Goal: Task Accomplishment & Management: Use online tool/utility

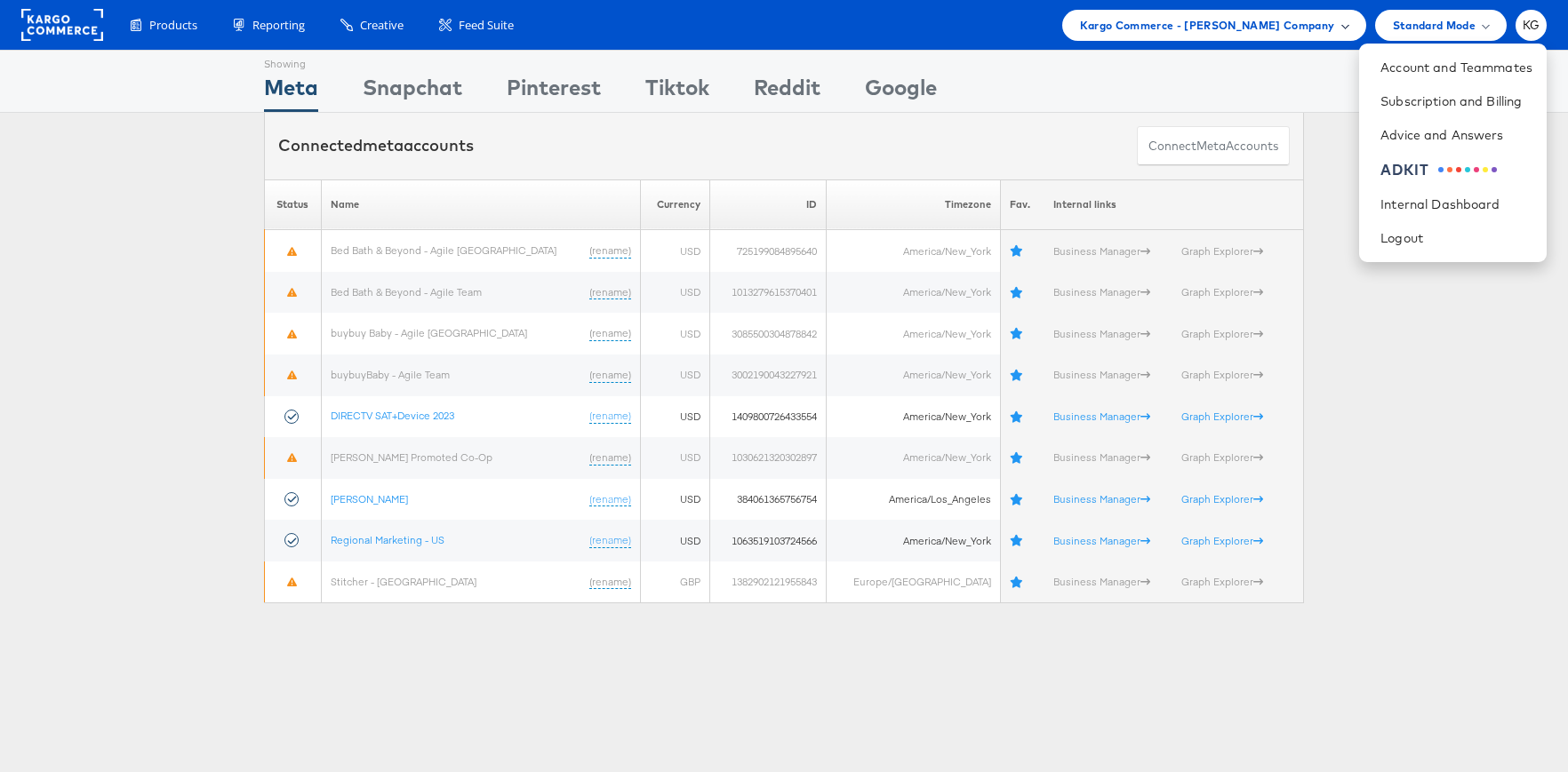
click at [1241, 27] on span "Kargo Commerce - Kaitlin Glauer Company" at bounding box center [1208, 25] width 255 height 19
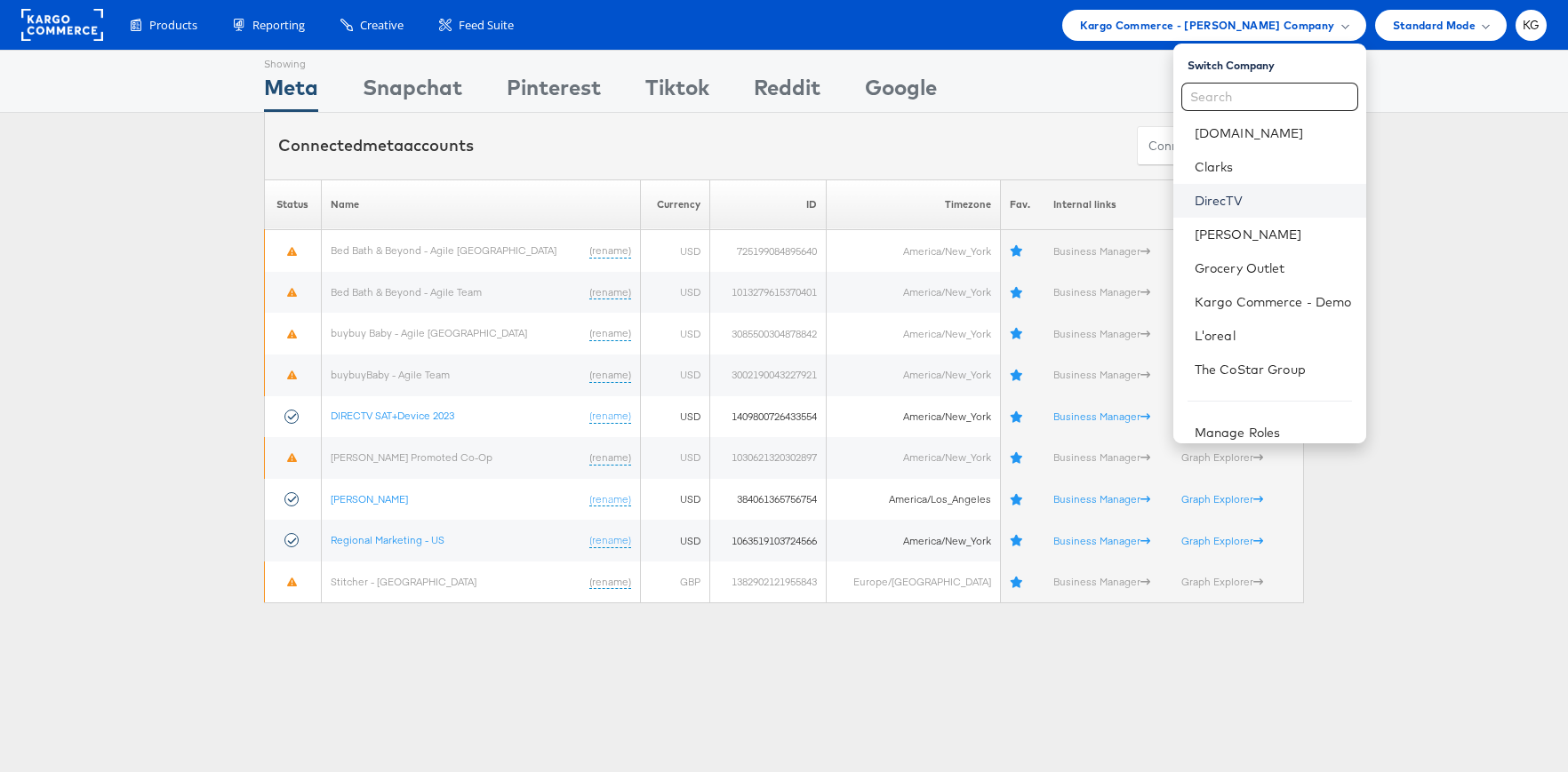
click at [1252, 192] on link "DirecTV" at bounding box center [1274, 201] width 157 height 18
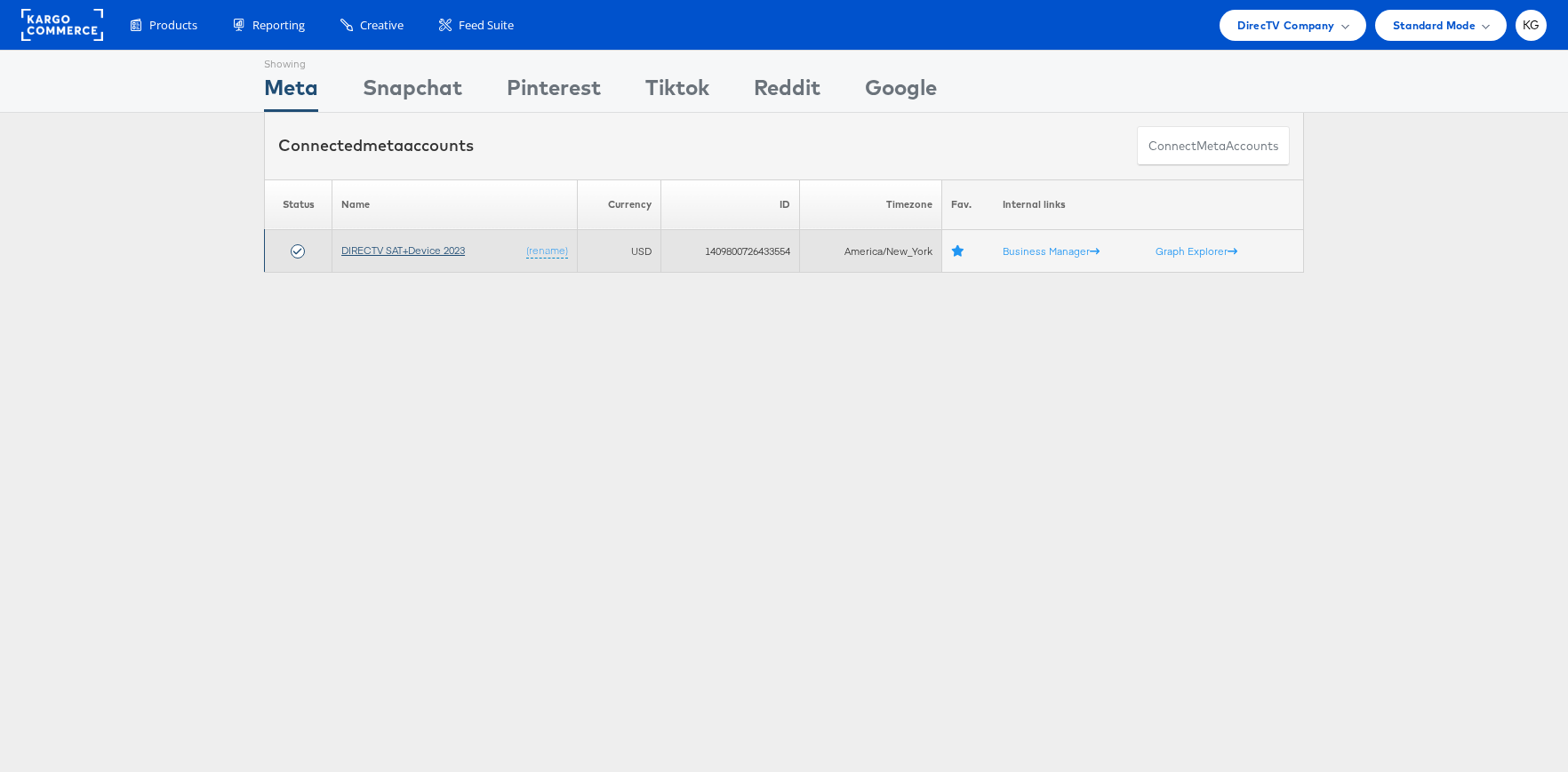
click at [400, 249] on link "DIRECTV SAT+Device 2023" at bounding box center [403, 250] width 124 height 13
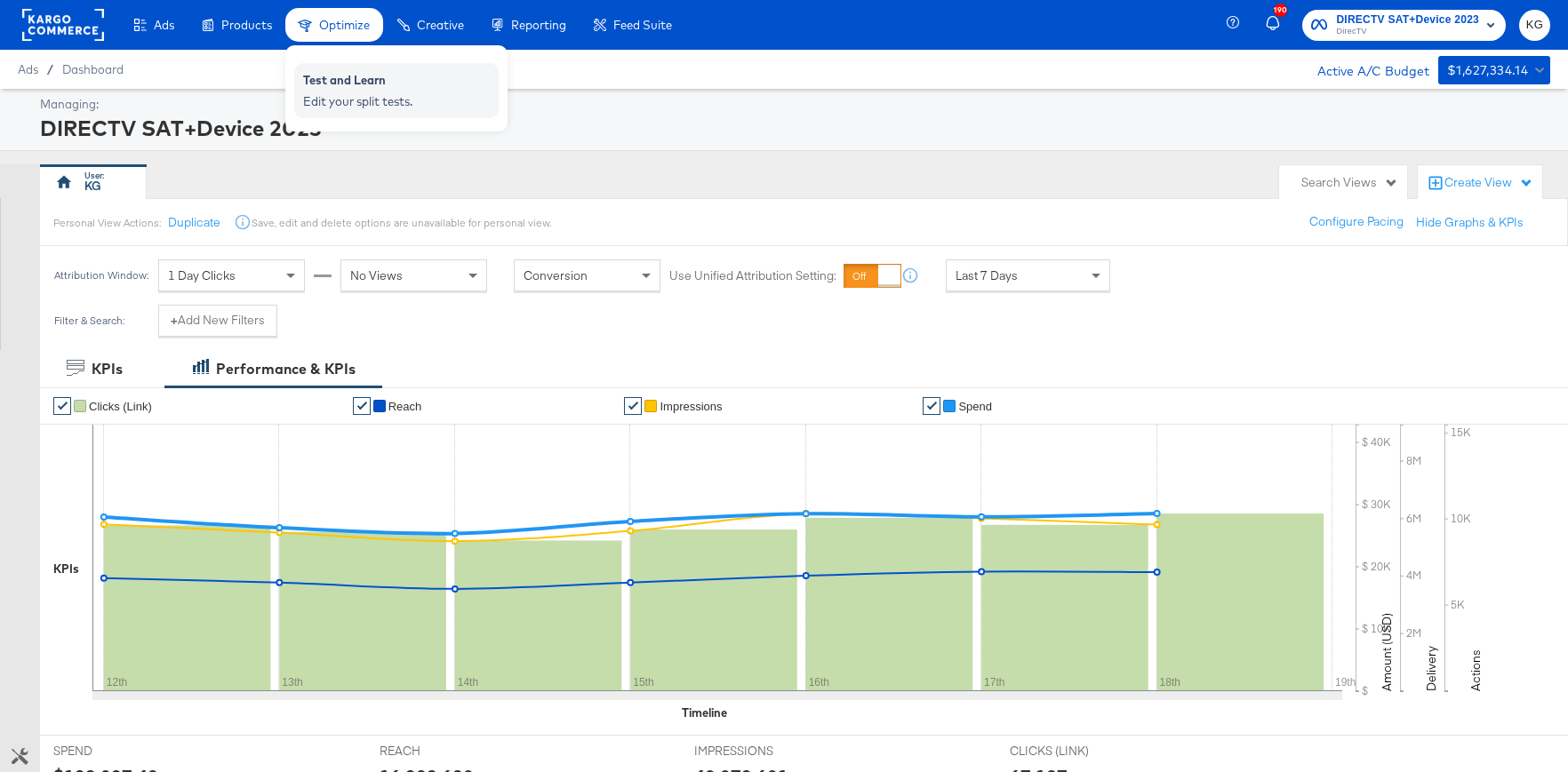
click at [381, 103] on div "Edit your split tests." at bounding box center [396, 102] width 186 height 17
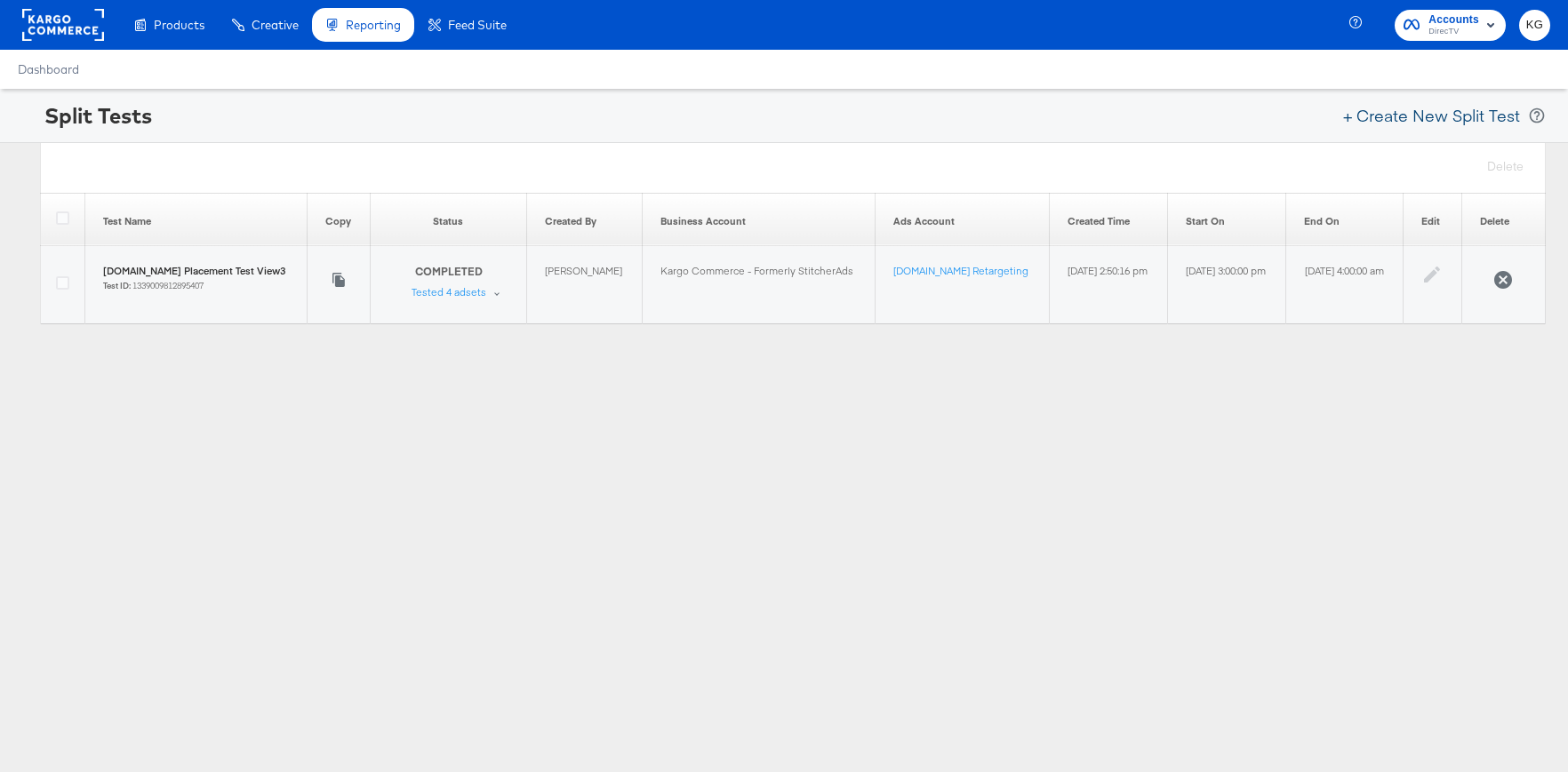
click at [1447, 119] on button "+ Create New Split Test" at bounding box center [1432, 116] width 193 height 39
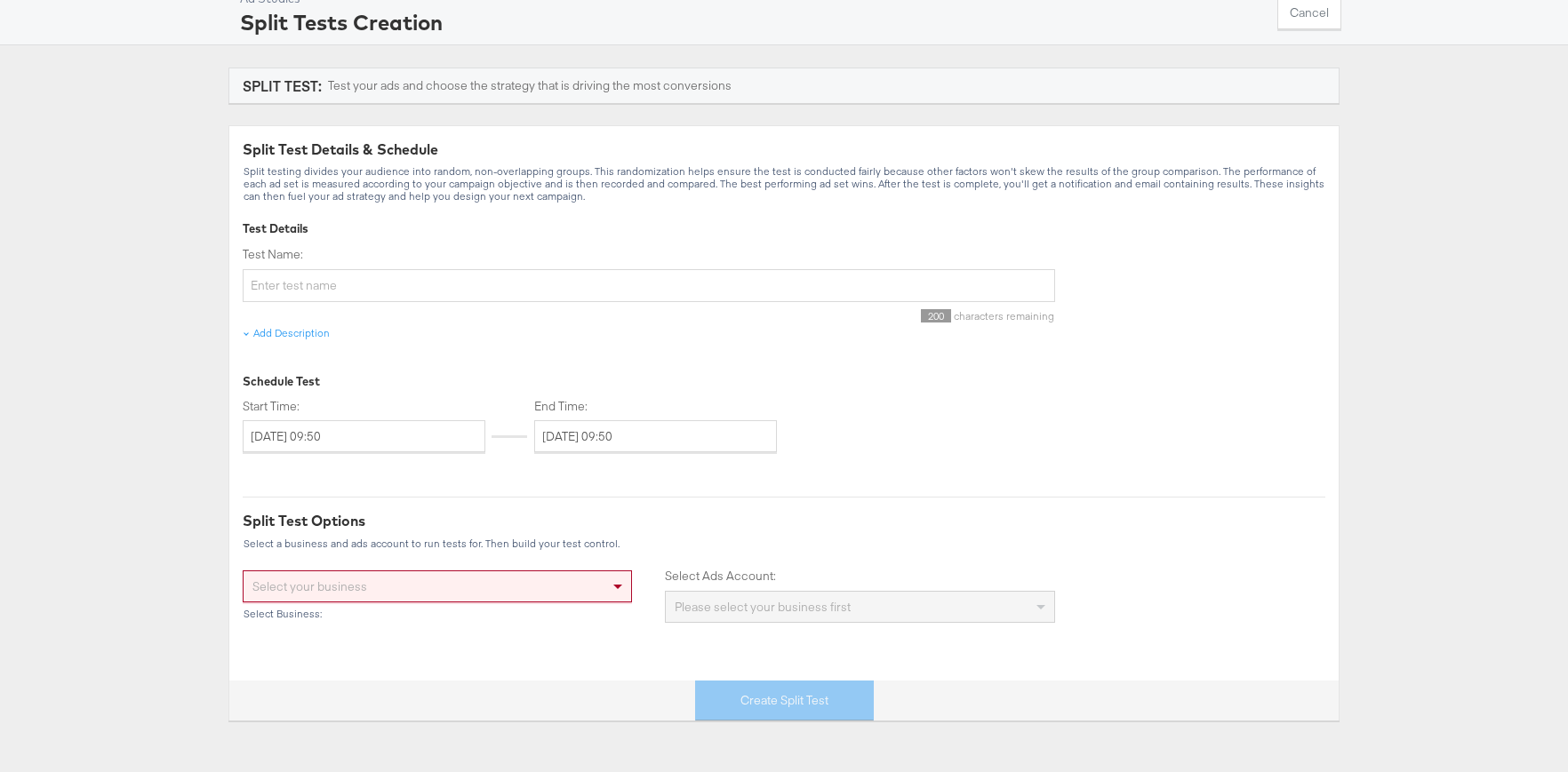
scroll to position [121, 0]
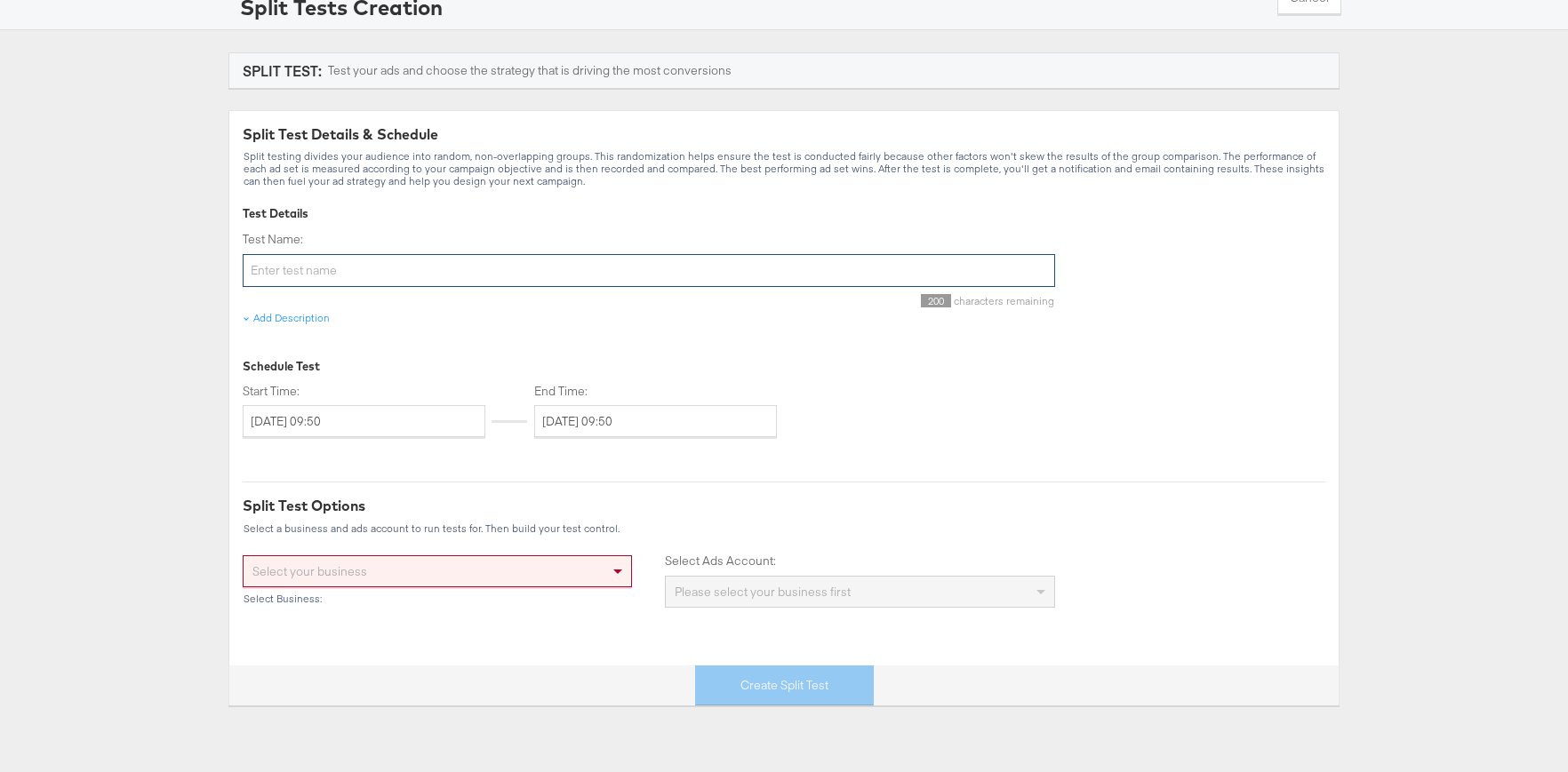
click at [420, 265] on input "Test Name:" at bounding box center [648, 270] width 813 height 33
type input "DirecTV Q3 Premium DCO vs Manual"
click at [673, 423] on input "[DATE] 09:50" at bounding box center [656, 422] width 243 height 32
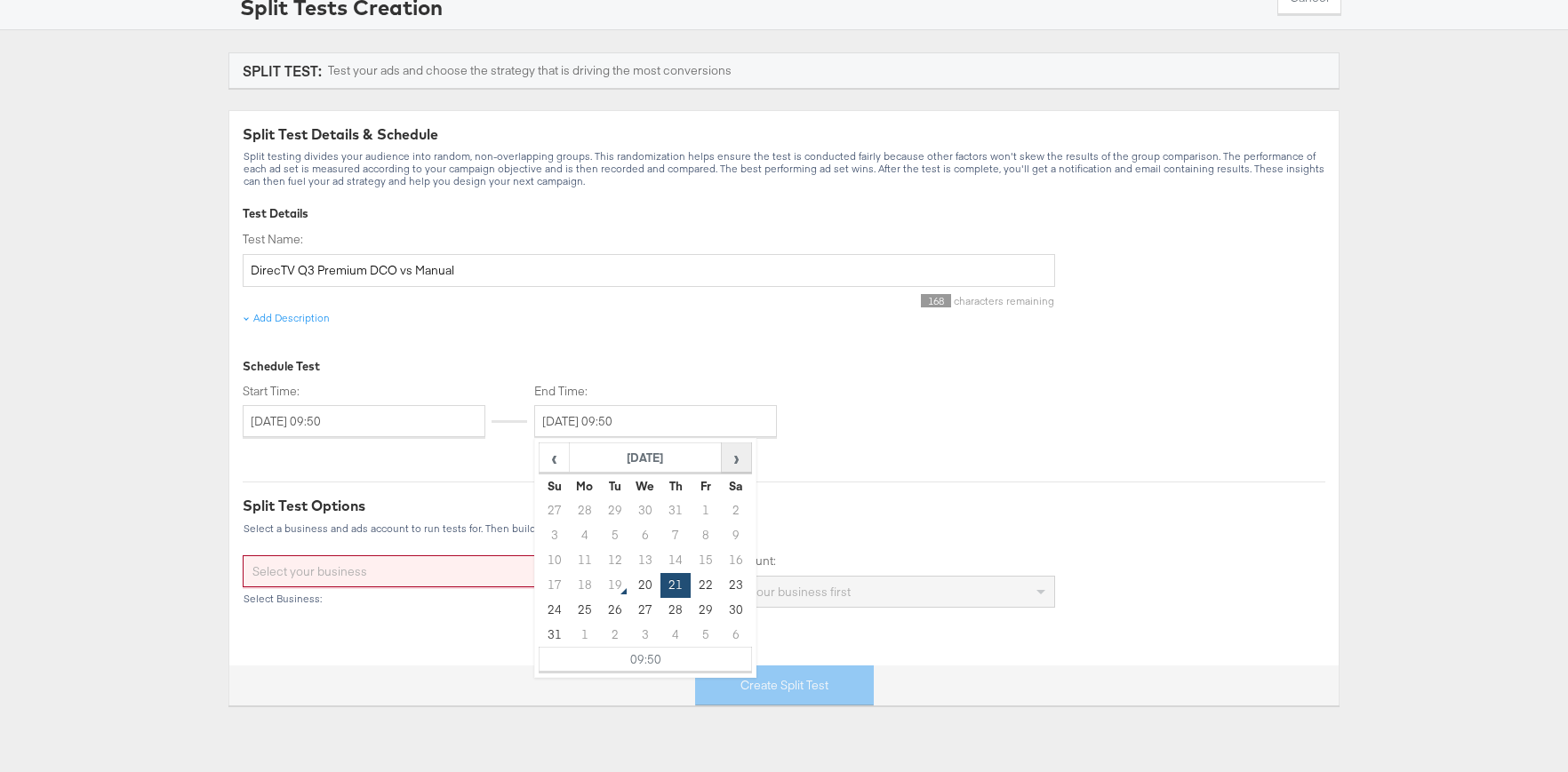
click at [747, 463] on span "›" at bounding box center [736, 457] width 28 height 27
click at [746, 460] on span "›" at bounding box center [736, 457] width 28 height 27
click at [703, 603] on td "31" at bounding box center [706, 611] width 30 height 25
type input "[DATE] 09:50"
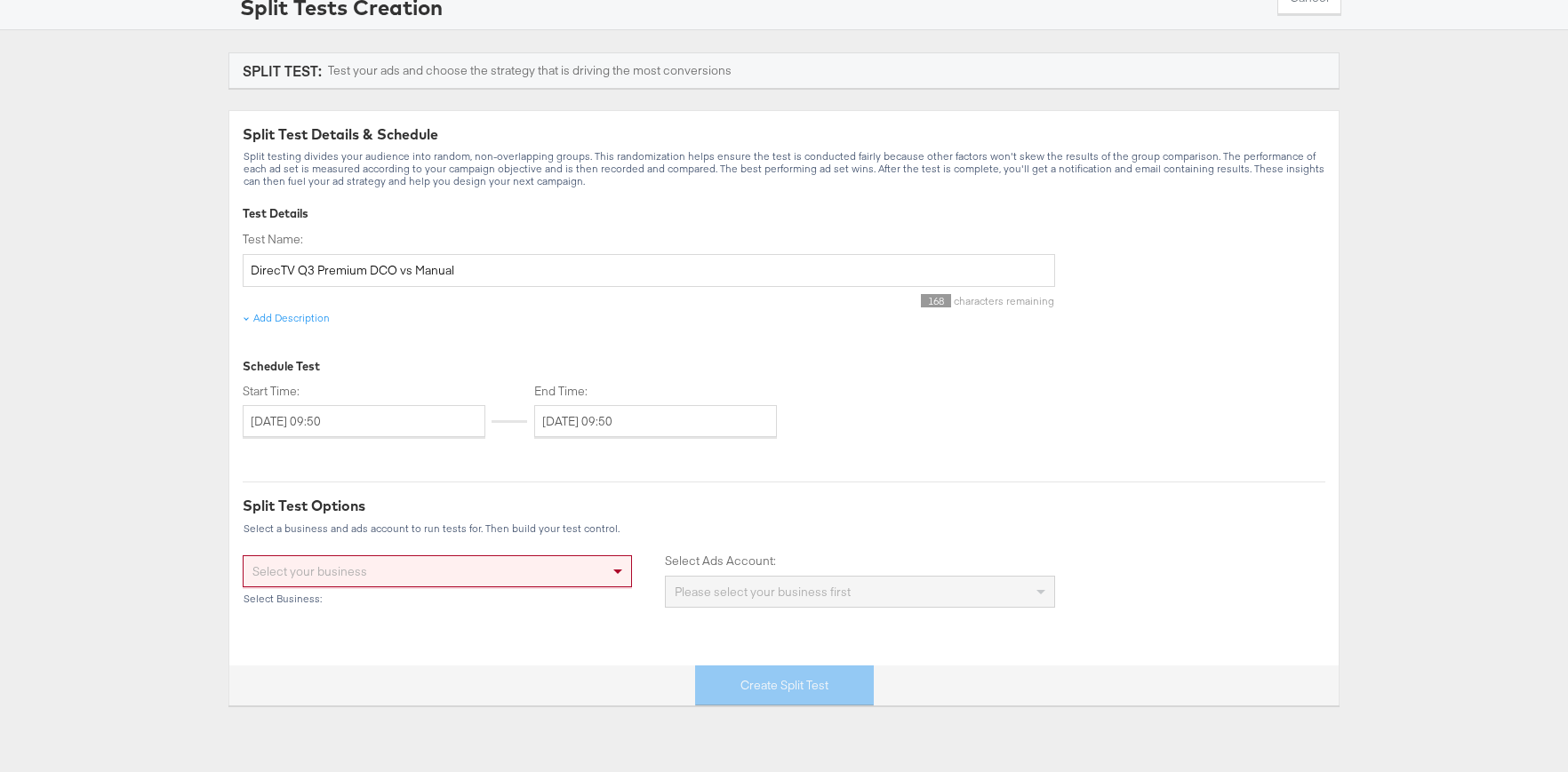
click at [846, 374] on div "Schedule Test" at bounding box center [648, 366] width 813 height 17
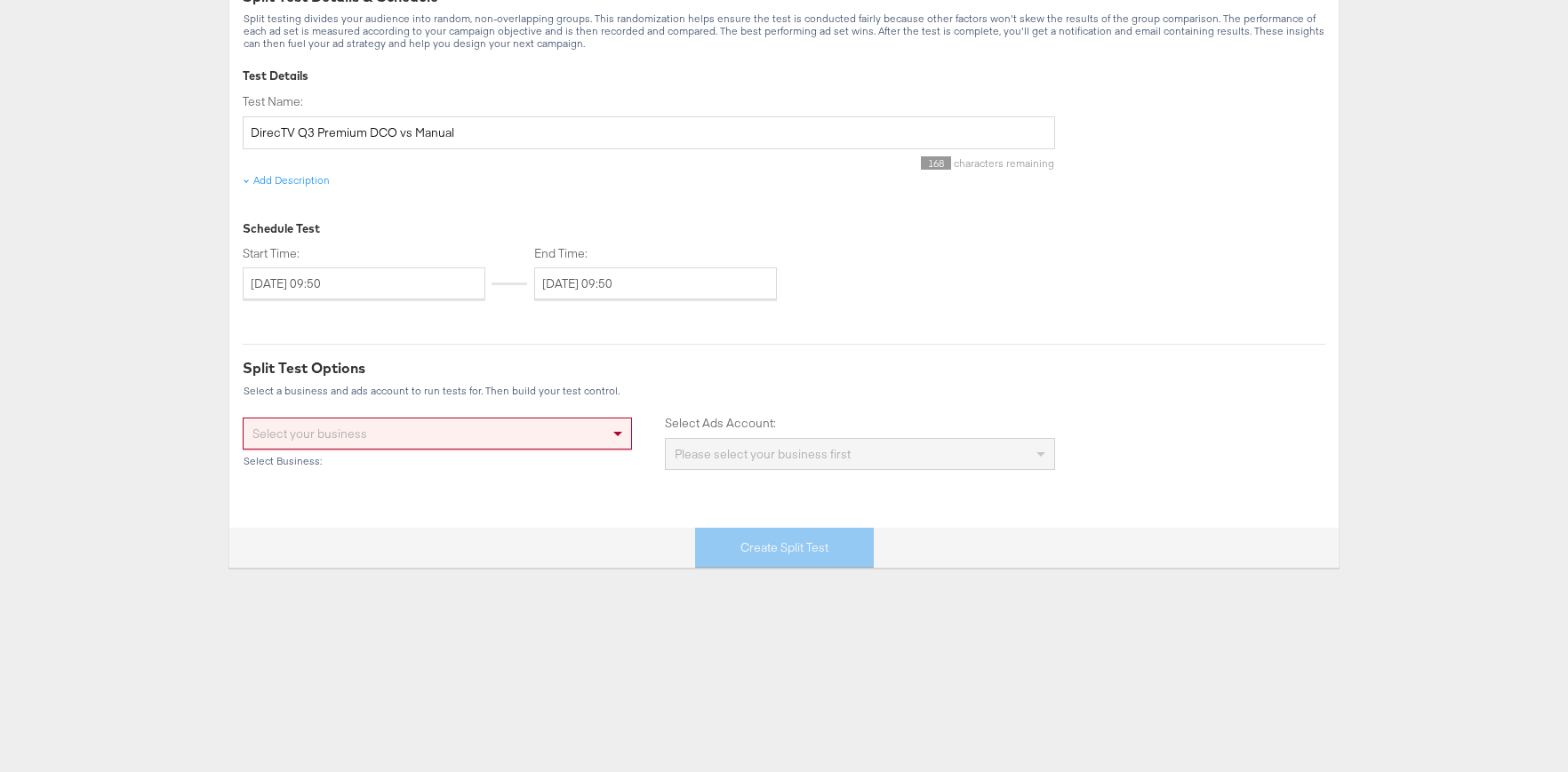
scroll to position [259, 0]
click at [611, 440] on span at bounding box center [620, 433] width 22 height 30
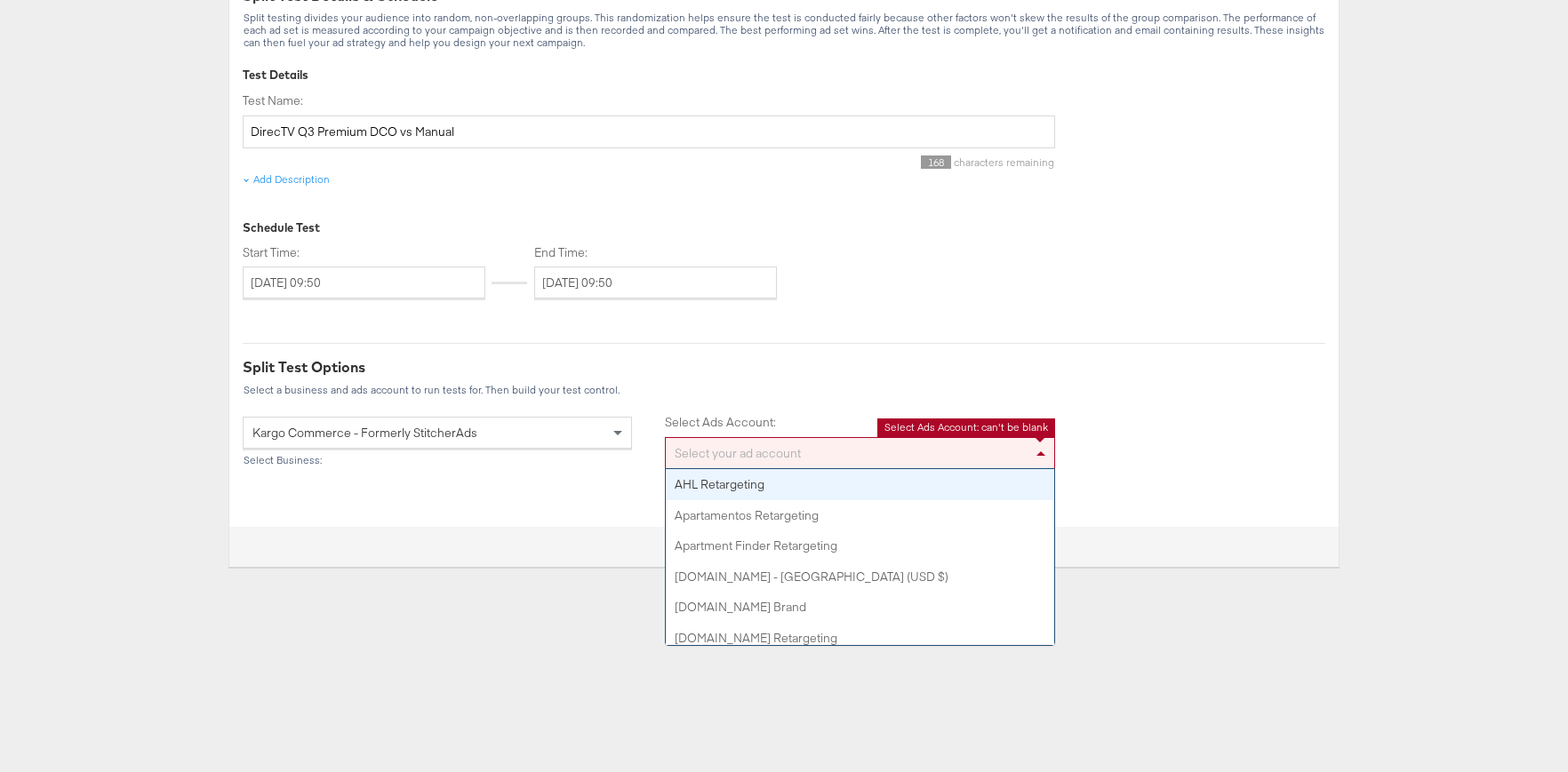
click at [717, 456] on div "Select your ad account" at bounding box center [860, 453] width 388 height 30
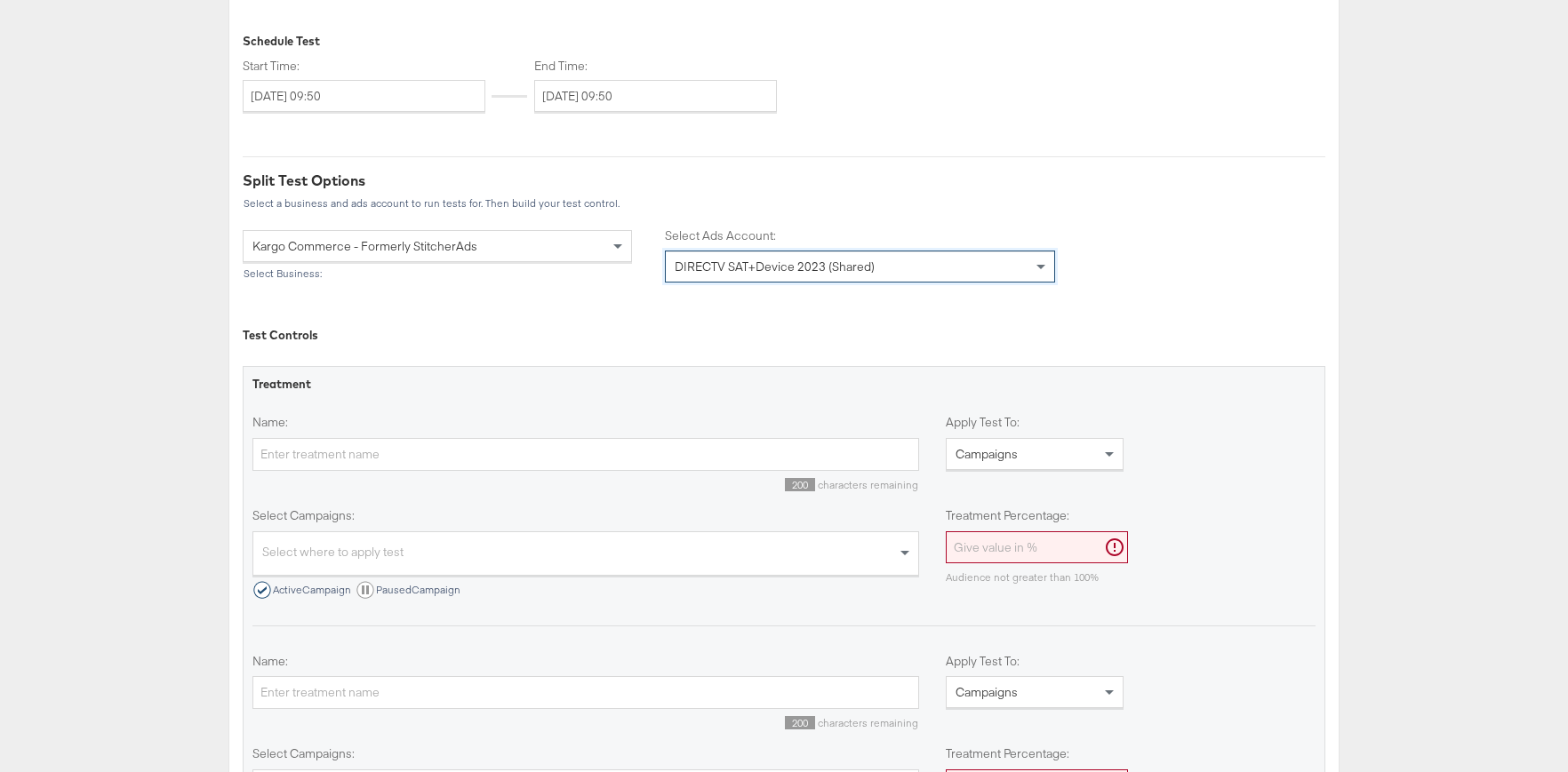
scroll to position [557, 0]
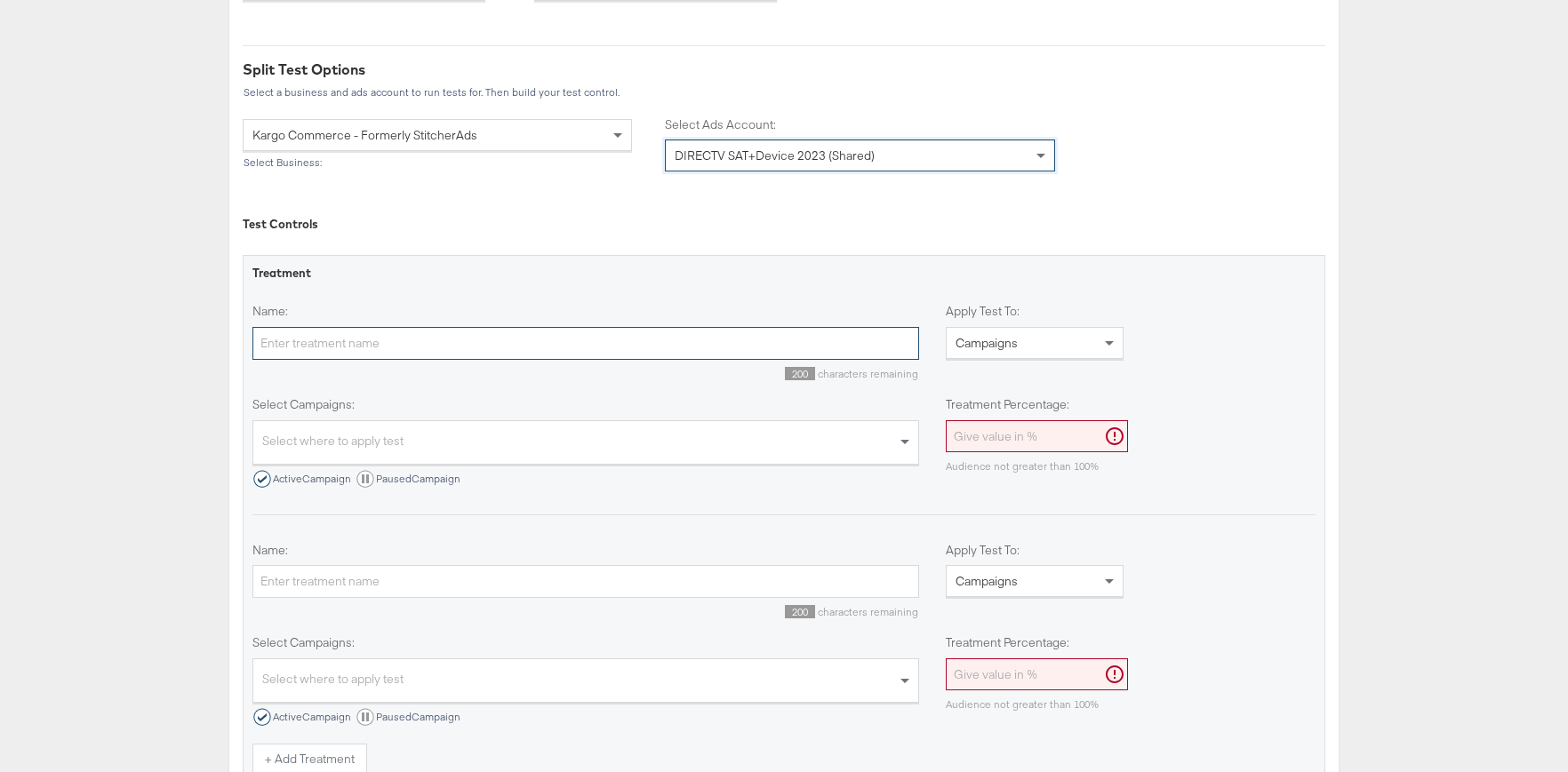
click at [413, 344] on input "Name:" at bounding box center [586, 343] width 667 height 33
type input "Kargo DCO Q3 Premium"
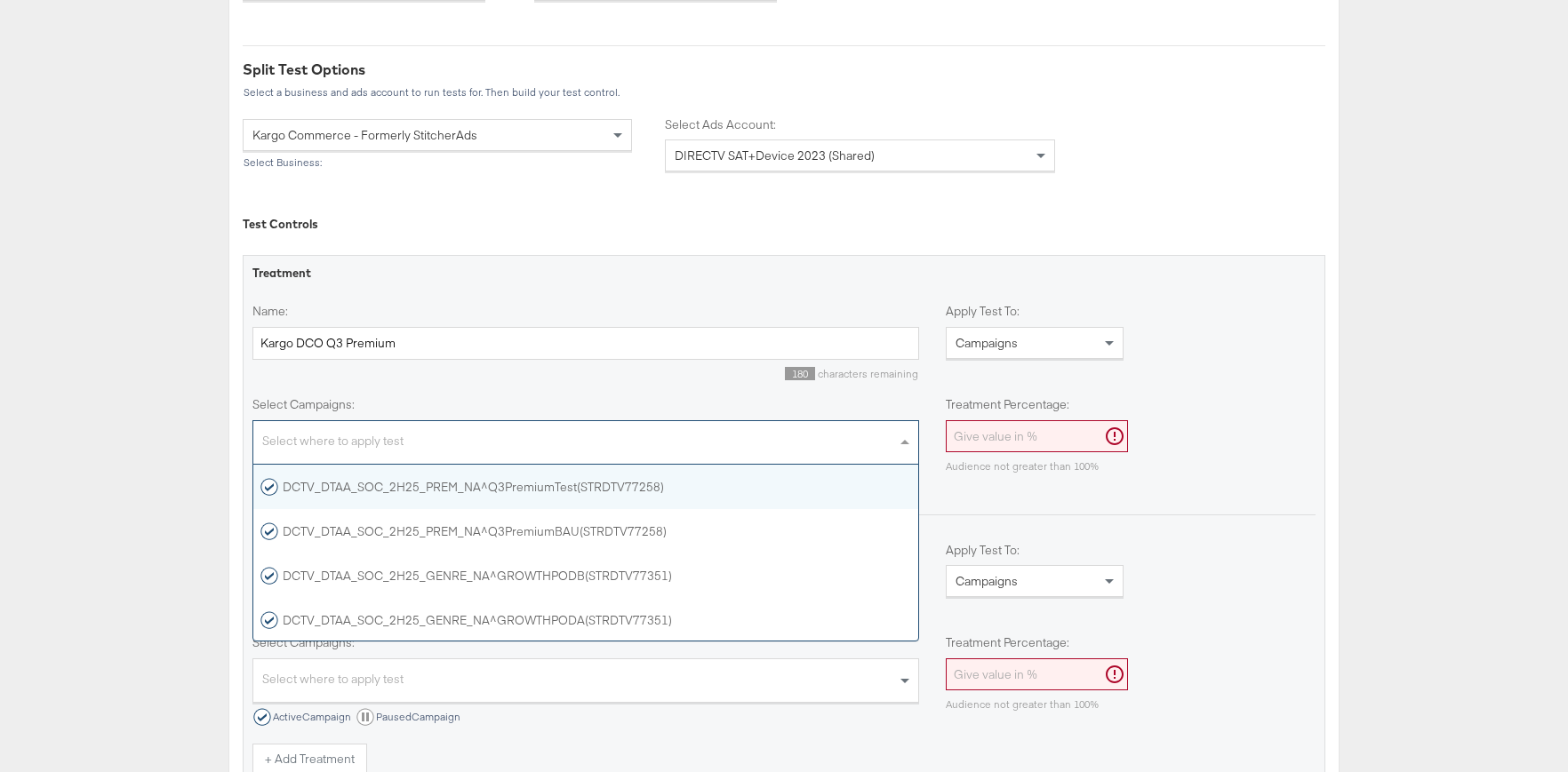
click at [480, 437] on div "Select where to apply test" at bounding box center [586, 444] width 665 height 38
click at [541, 498] on div "DCTV_DTAA_SOC_2H25_PREM_NA^Q3PremiumTest(STRDTV77258)" at bounding box center [462, 492] width 404 height 18
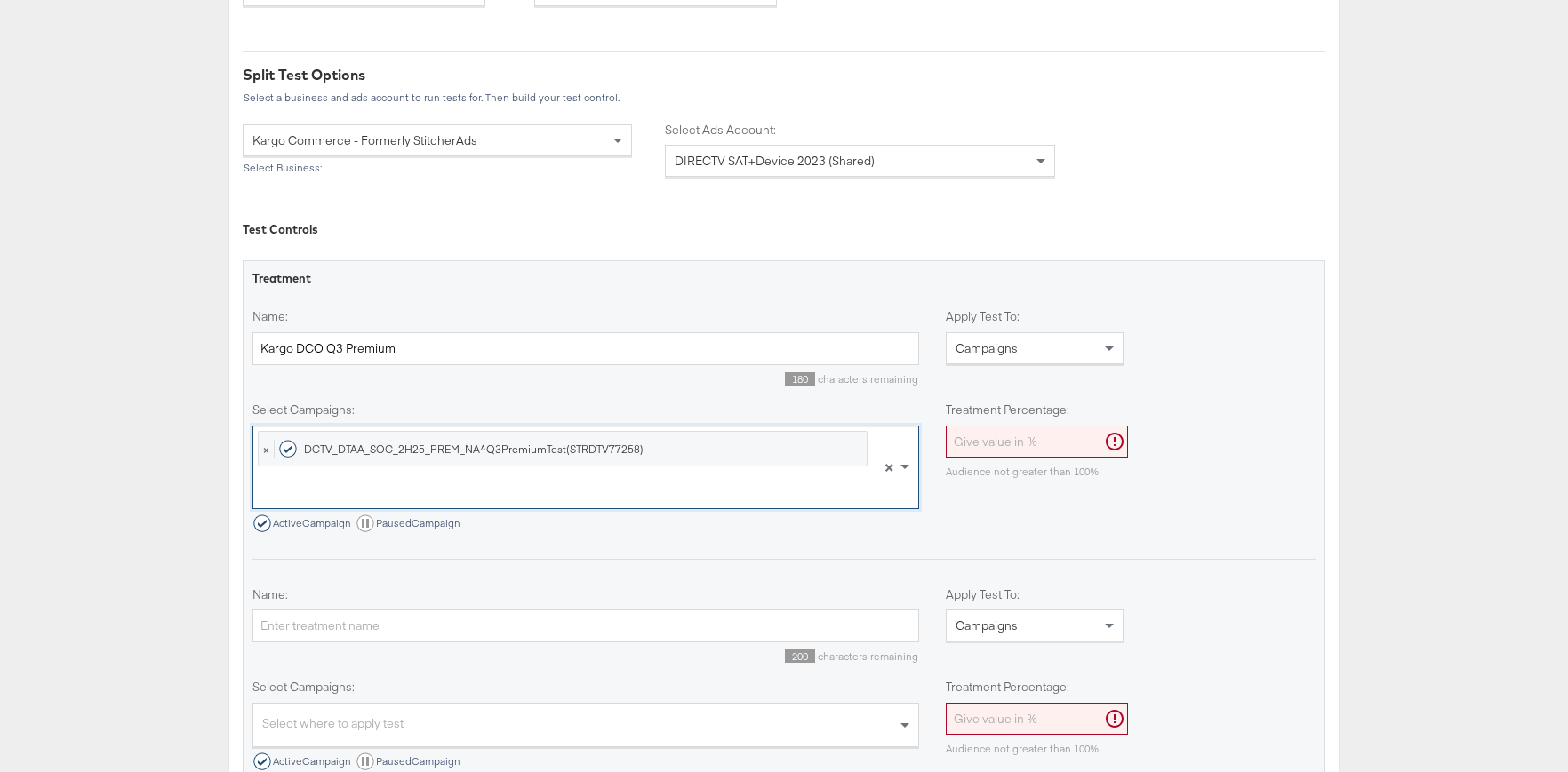
click at [976, 444] on input "Treatment Percentage:" at bounding box center [1037, 441] width 182 height 33
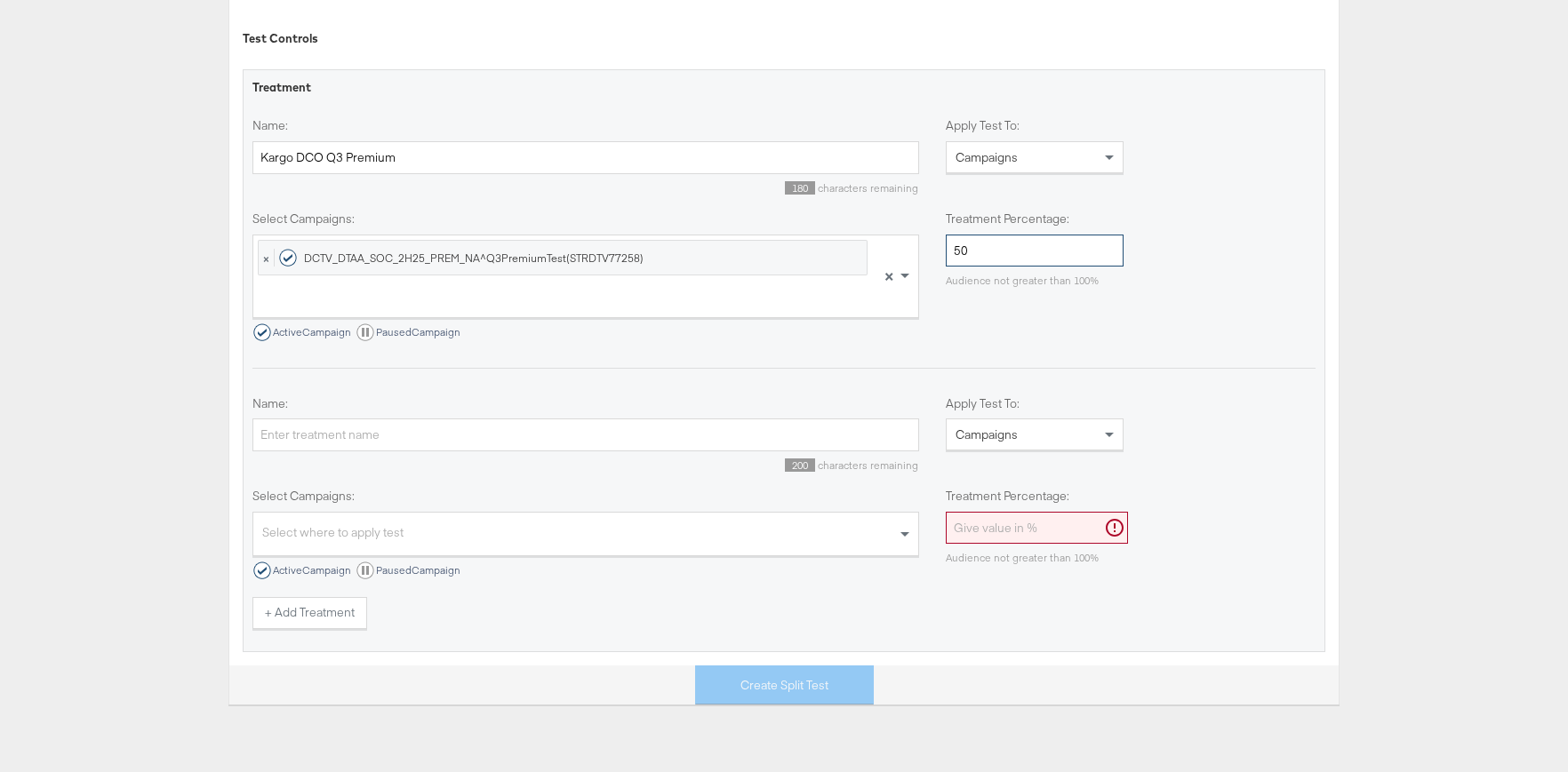
scroll to position [757, 0]
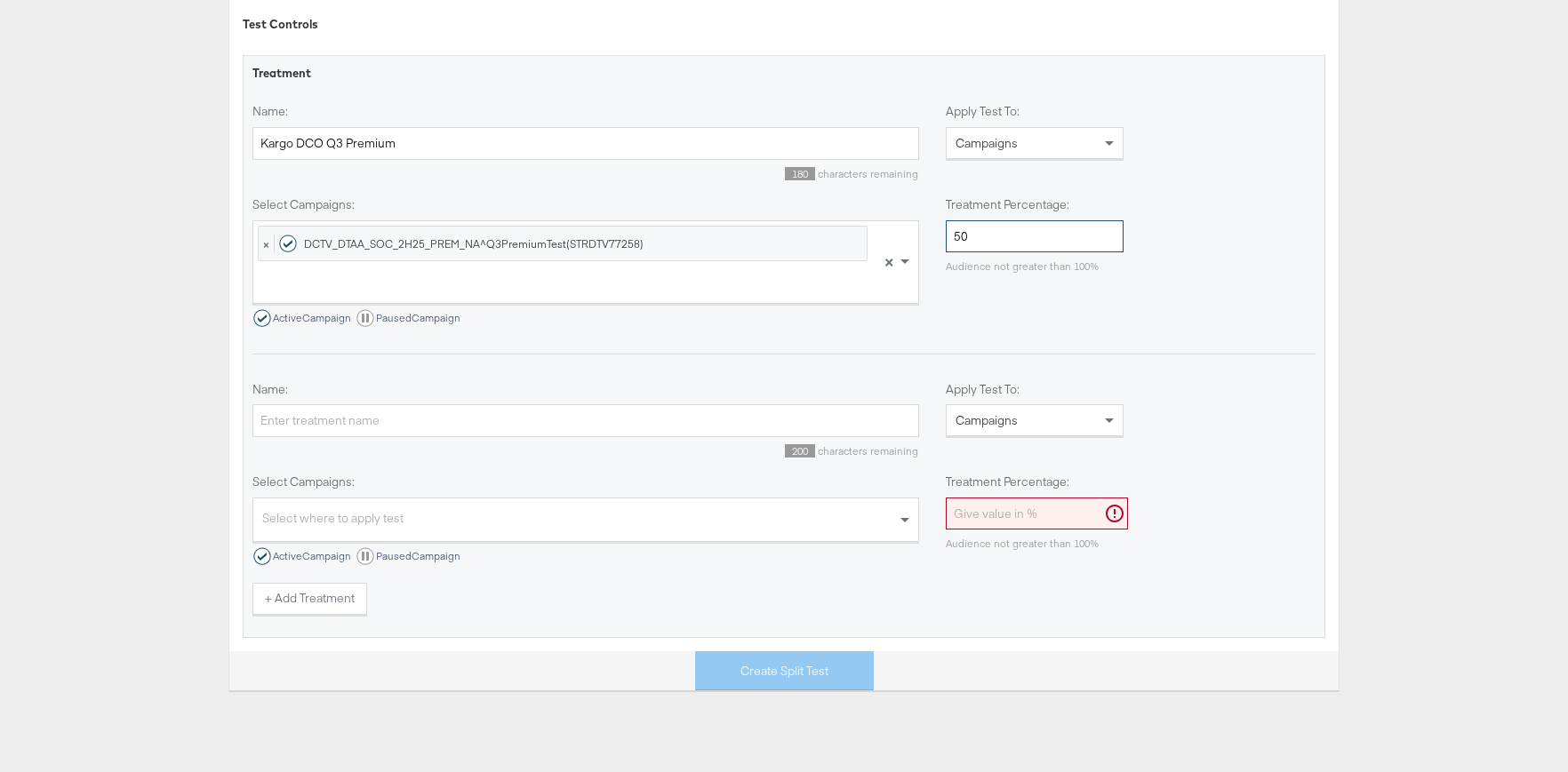
type input "50"
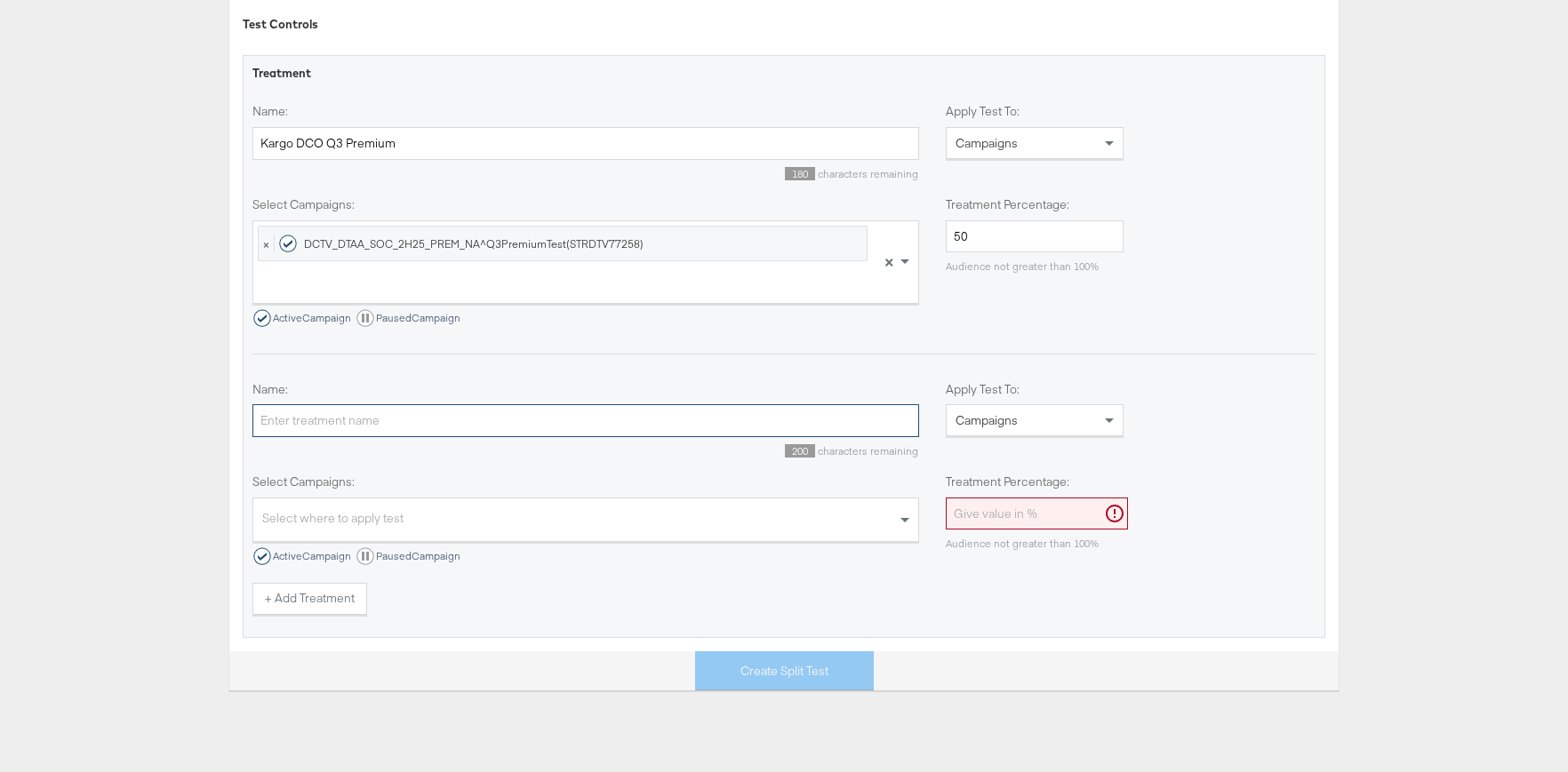
click at [397, 426] on input "Name:" at bounding box center [586, 421] width 667 height 33
type input "DTV BAU Q3 Premium"
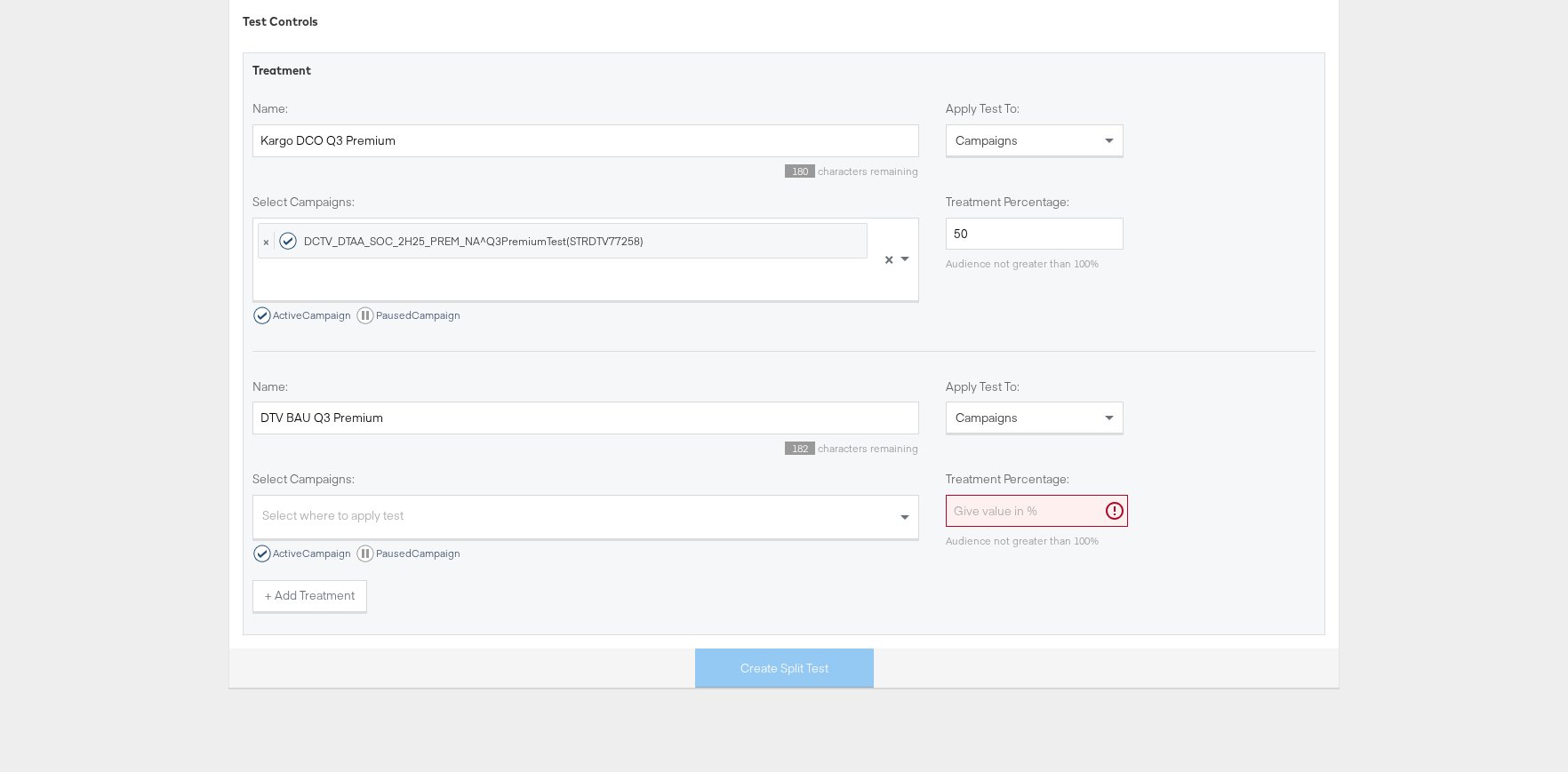
click at [382, 505] on div "Select where to apply test" at bounding box center [568, 513] width 630 height 35
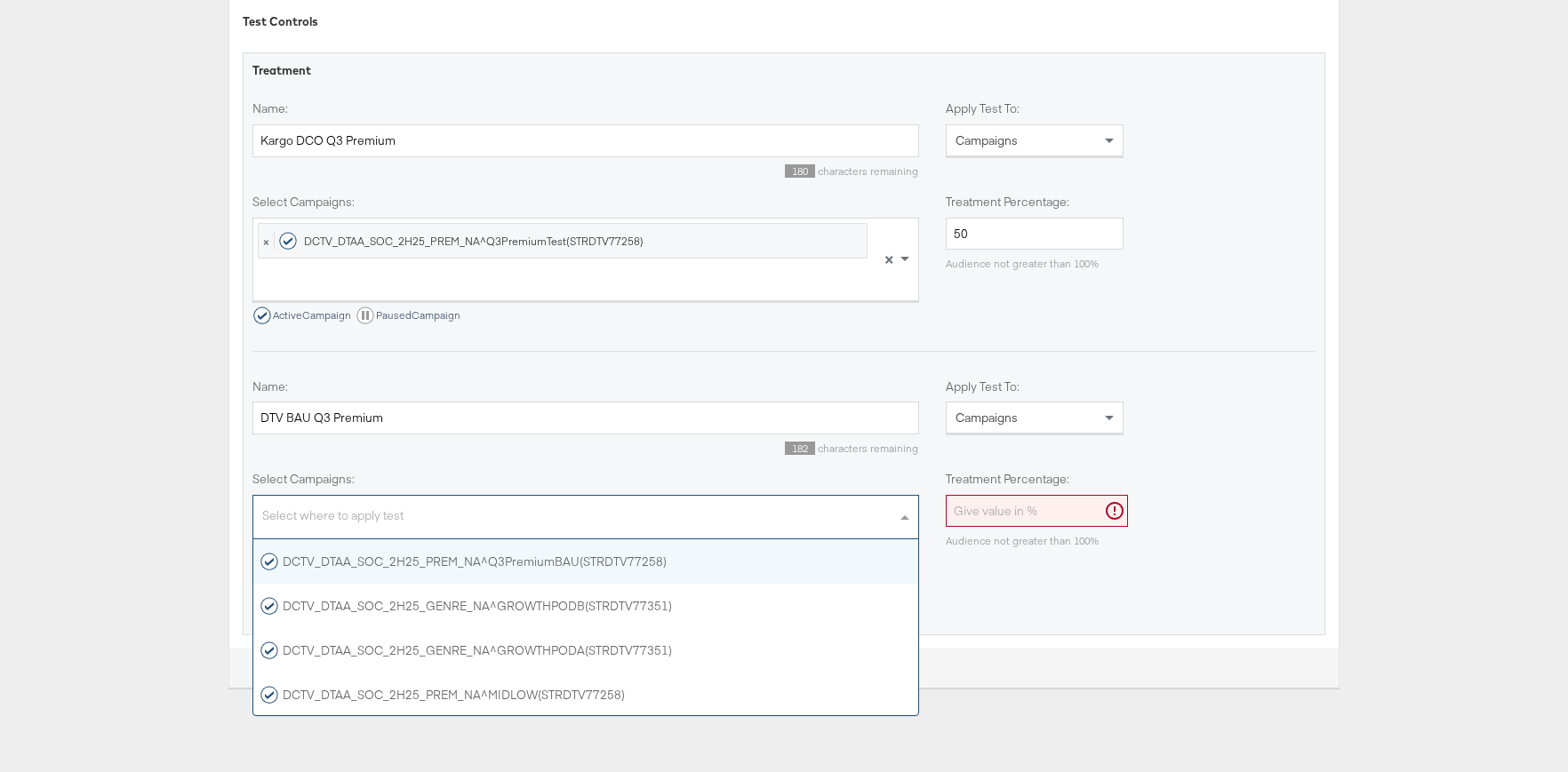
scroll to position [176, 665]
click at [598, 570] on div "DCTV_DTAA_SOC_2H25_PREM_NA^Q3PremiumBAU(STRDTV77258)" at bounding box center [464, 562] width 407 height 18
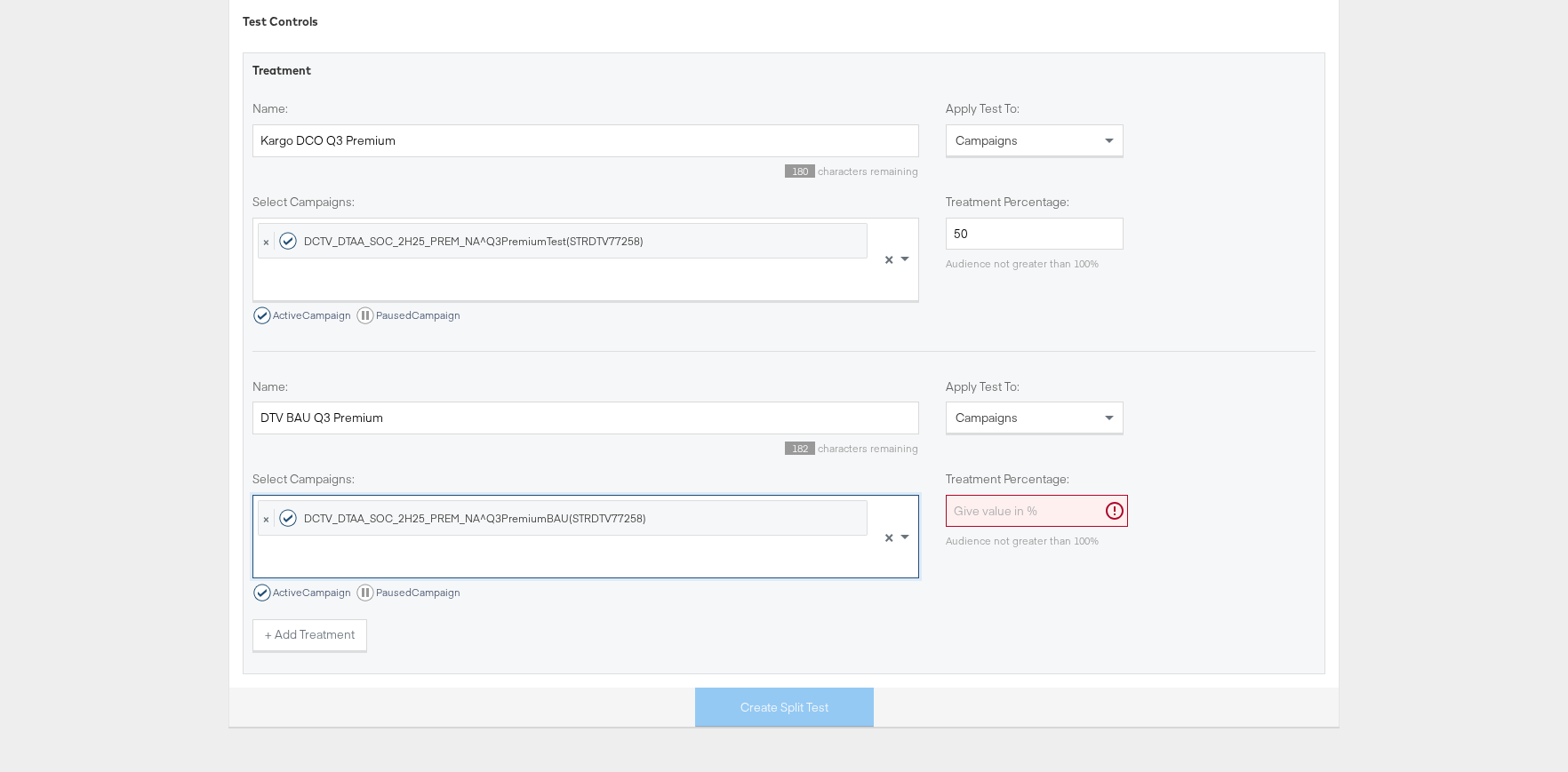
scroll to position [767, 0]
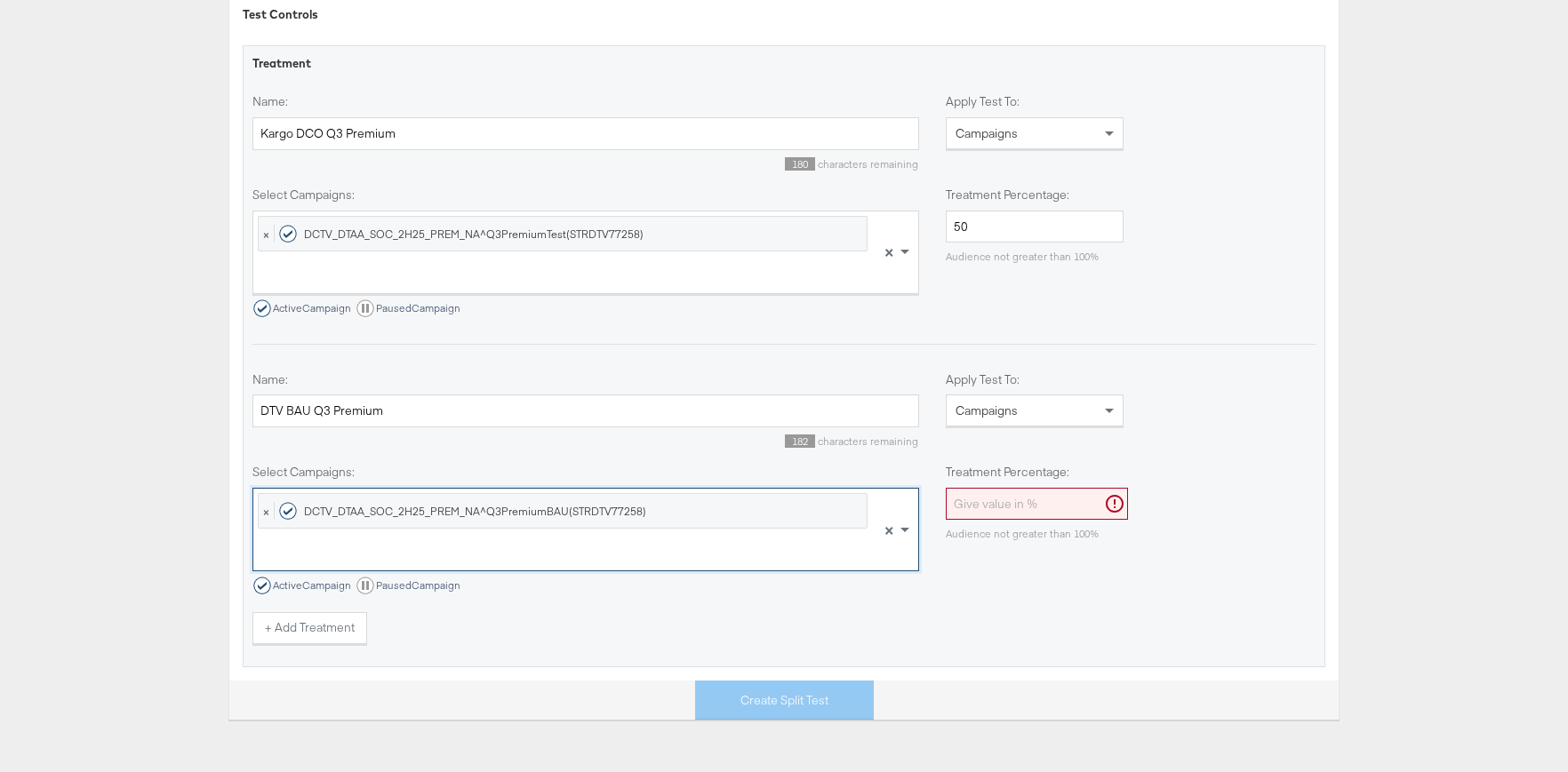
click at [1013, 513] on input "Treatment Percentage:" at bounding box center [1037, 504] width 182 height 33
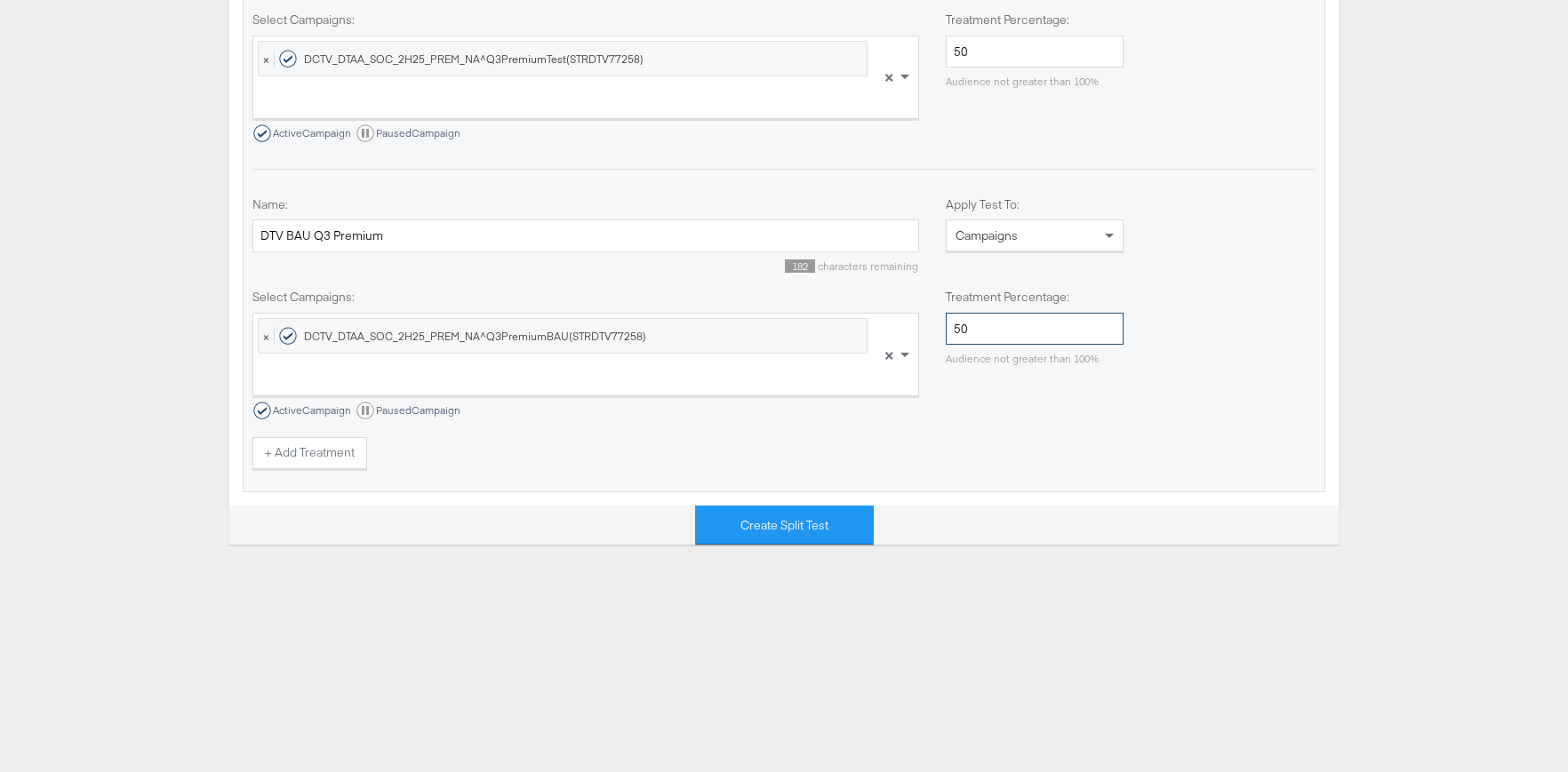
scroll to position [998, 0]
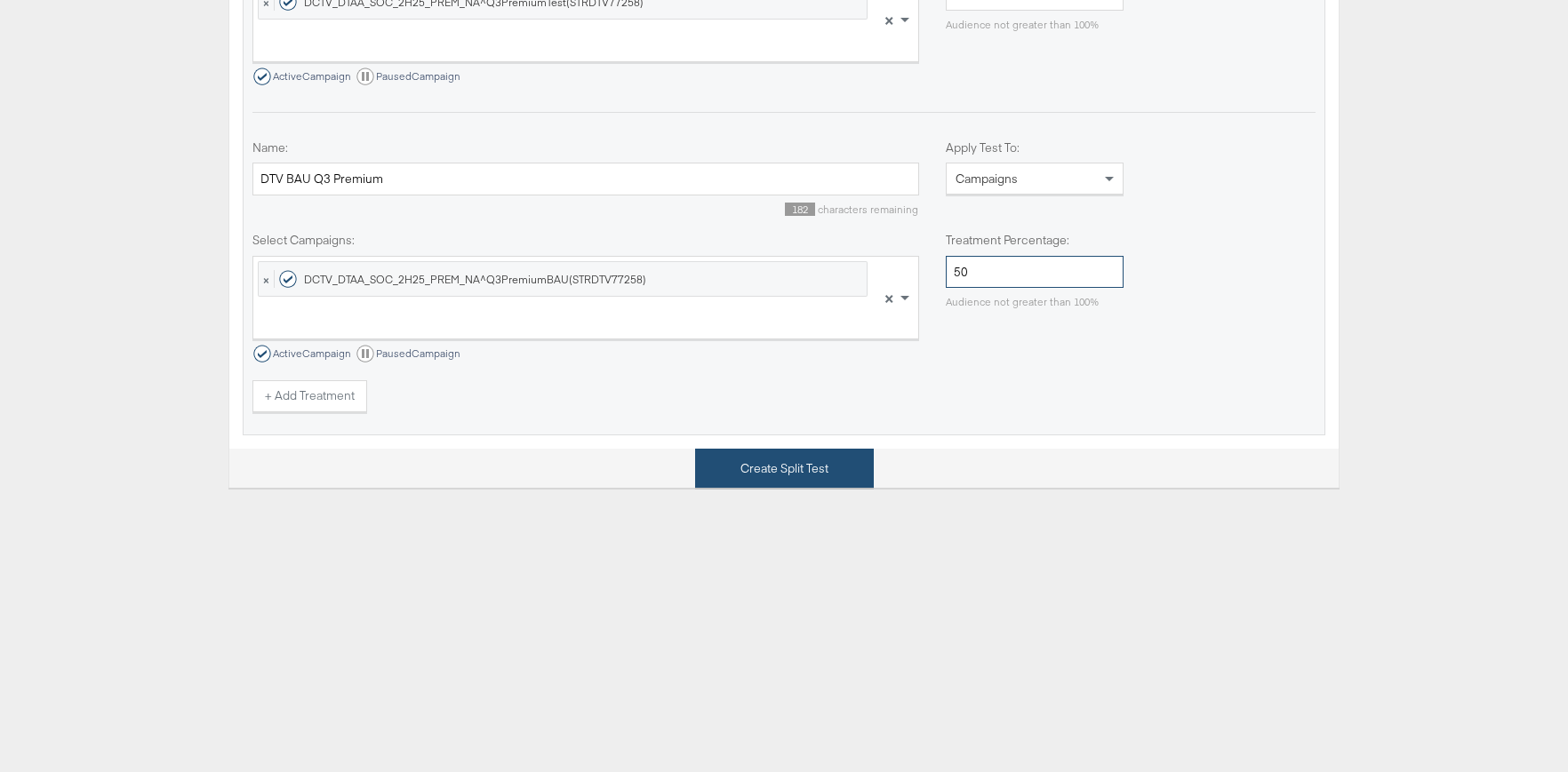
type input "50"
click at [782, 467] on button "Create Split Test" at bounding box center [785, 468] width 178 height 40
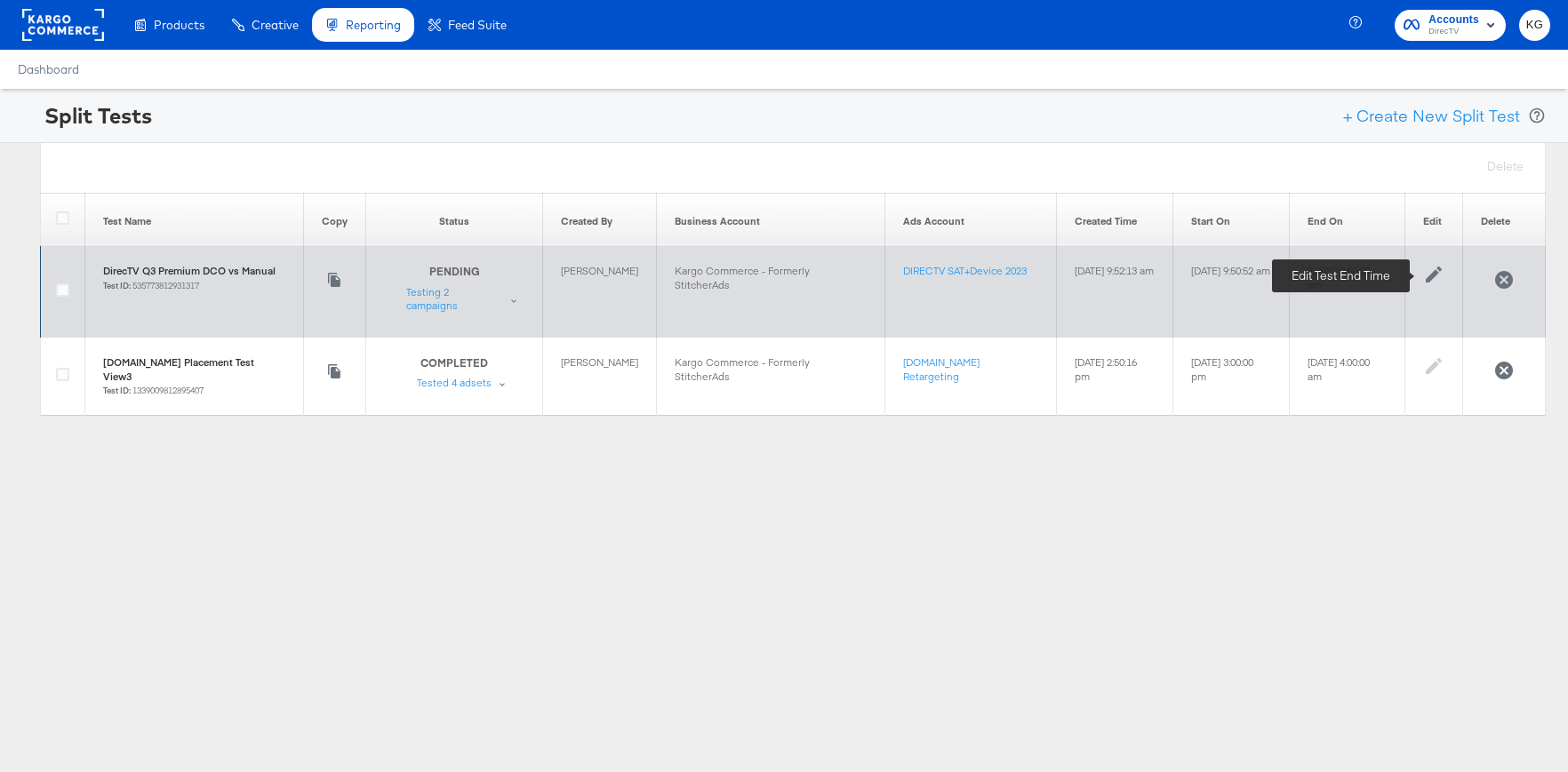
click at [1431, 275] on icon at bounding box center [1434, 275] width 16 height 16
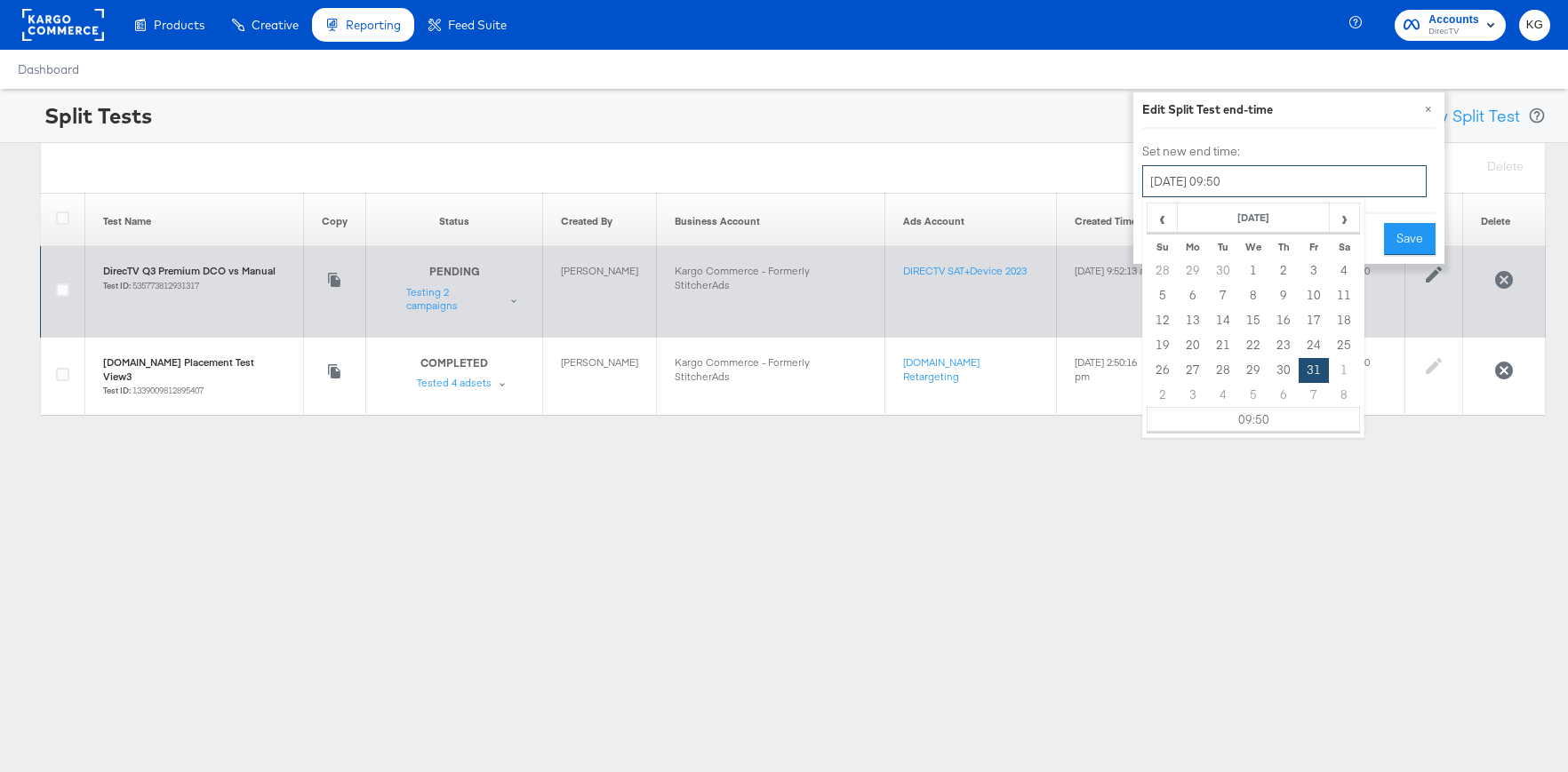
click at [1300, 184] on input "[DATE] 09:50" at bounding box center [1284, 181] width 285 height 32
click at [1289, 180] on input "[DATE] 09:50" at bounding box center [1284, 181] width 285 height 32
click at [1271, 420] on td "09:50" at bounding box center [1254, 421] width 212 height 25
click at [1234, 249] on span "▲" at bounding box center [1235, 248] width 36 height 36
click at [1235, 249] on span "▲" at bounding box center [1235, 248] width 36 height 36
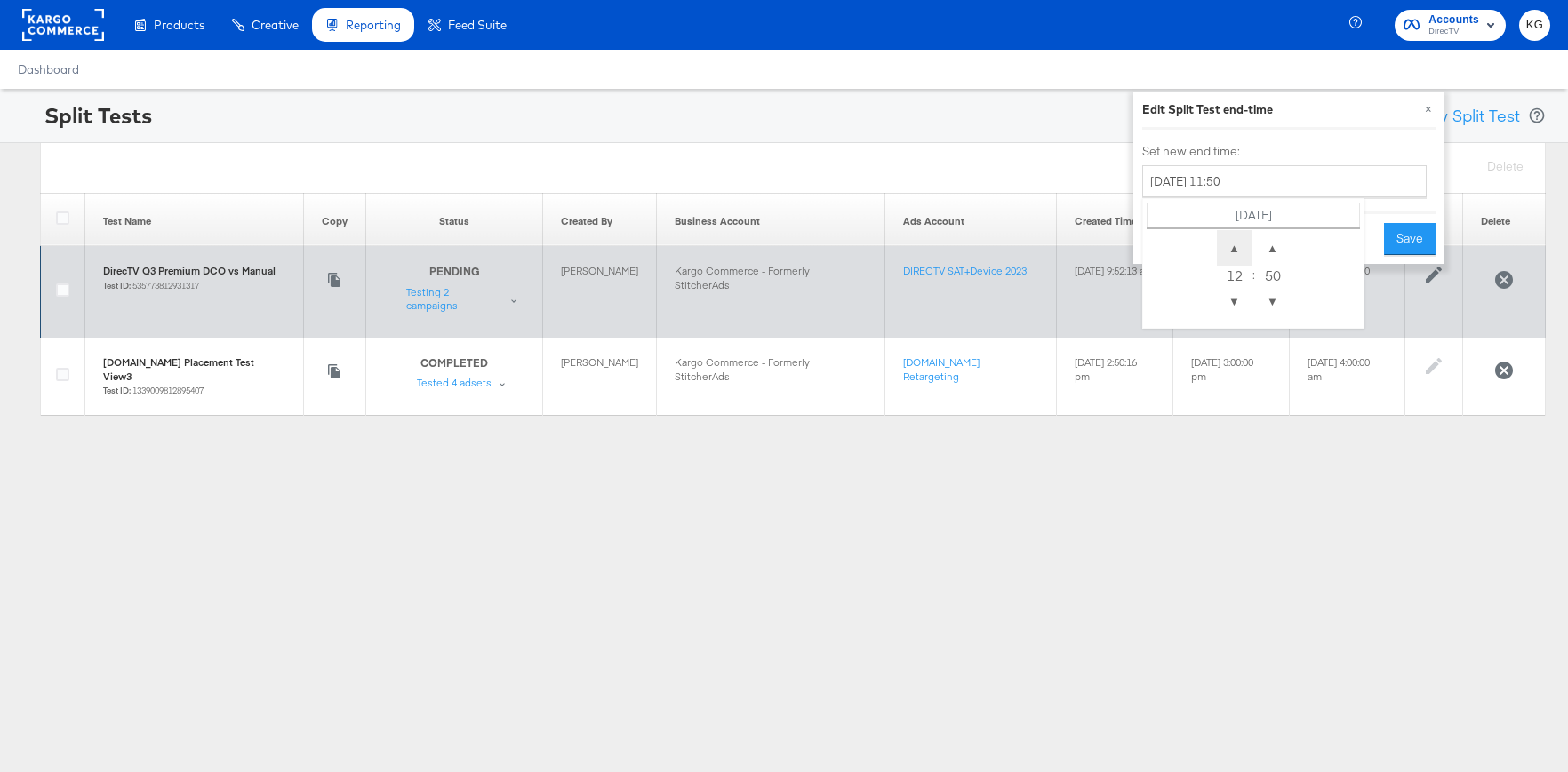
click at [1232, 251] on span "▲" at bounding box center [1235, 248] width 36 height 36
click at [1238, 252] on span "▲" at bounding box center [1235, 248] width 36 height 36
click at [1235, 297] on span "▼" at bounding box center [1235, 301] width 36 height 36
click at [1234, 297] on span "▼" at bounding box center [1235, 301] width 36 height 36
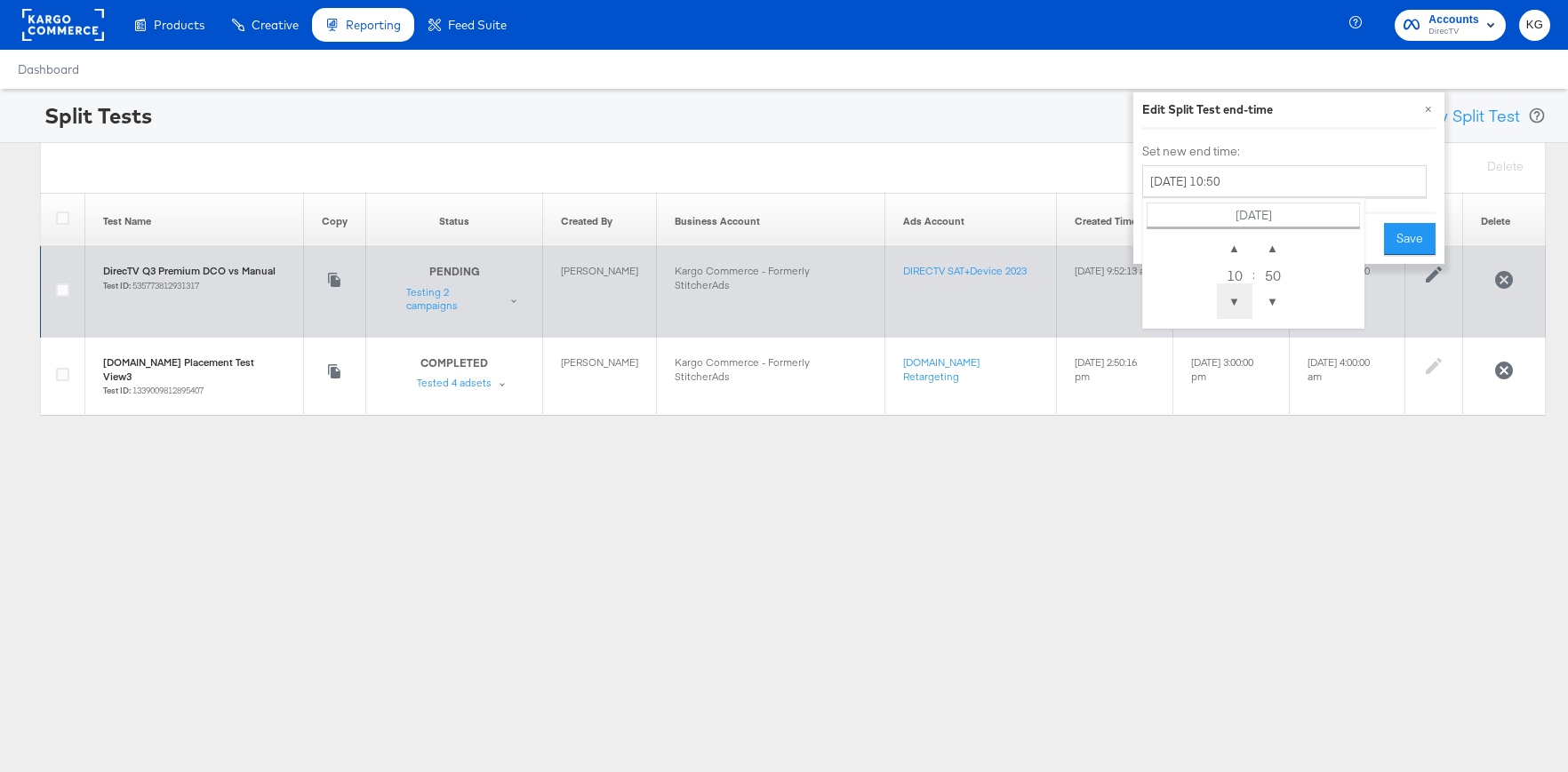
click at [1234, 298] on span "▼" at bounding box center [1235, 301] width 36 height 36
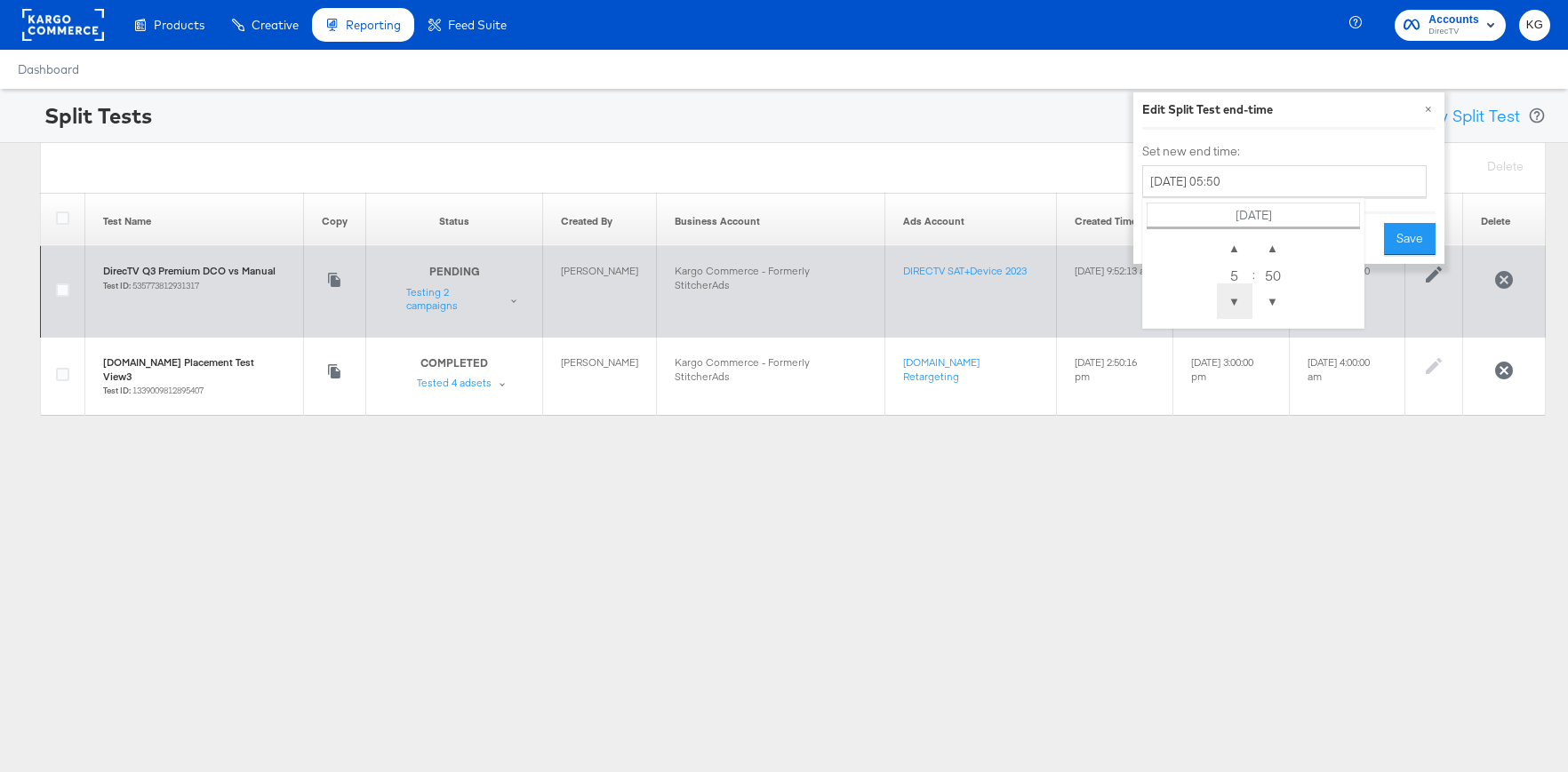
click at [1234, 298] on span "▼" at bounding box center [1235, 301] width 36 height 36
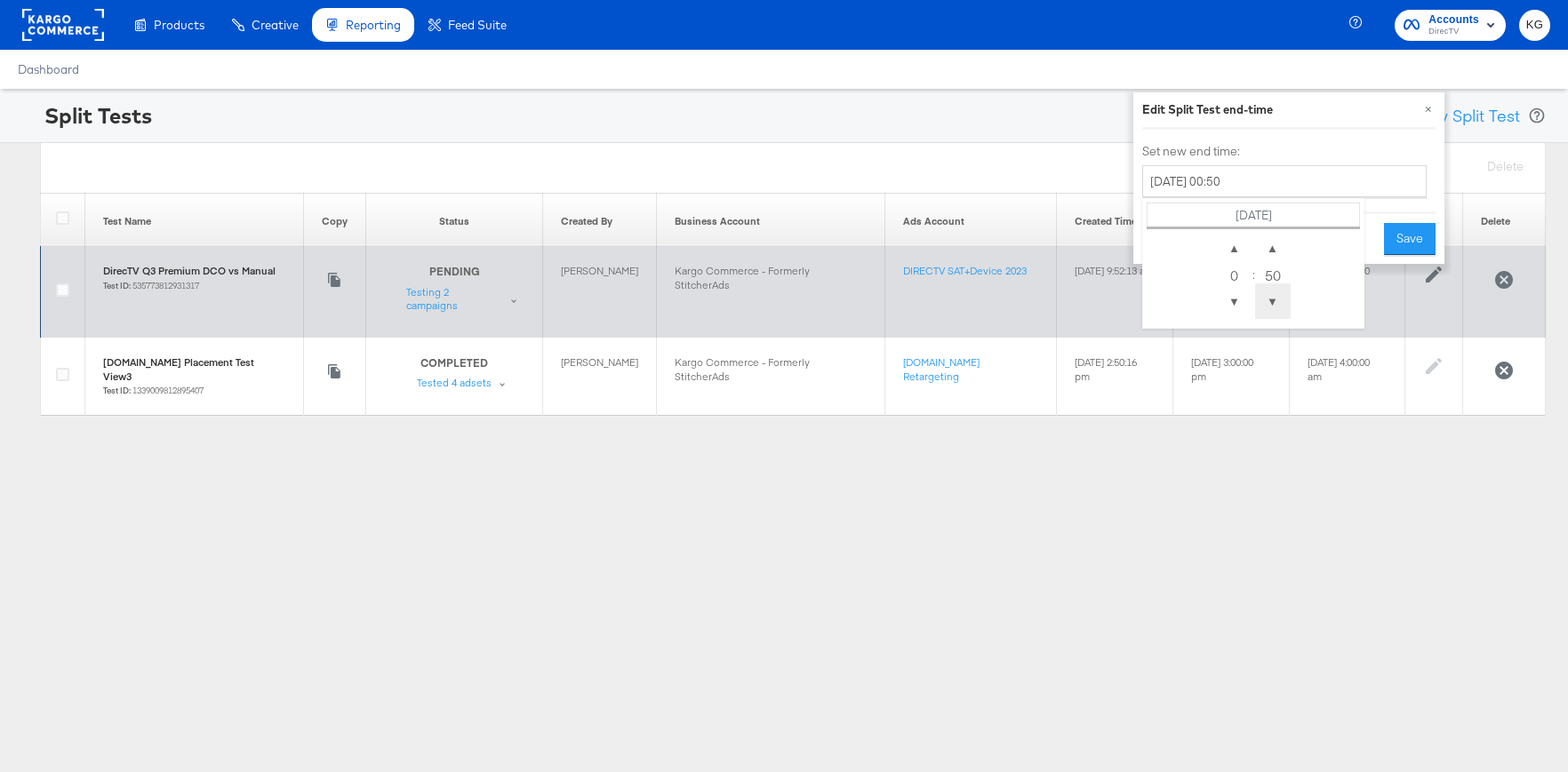
click at [1281, 299] on span "▼" at bounding box center [1274, 301] width 36 height 36
click at [1281, 251] on span "▲" at bounding box center [1274, 248] width 36 height 36
click at [1281, 250] on span "▲" at bounding box center [1274, 248] width 36 height 36
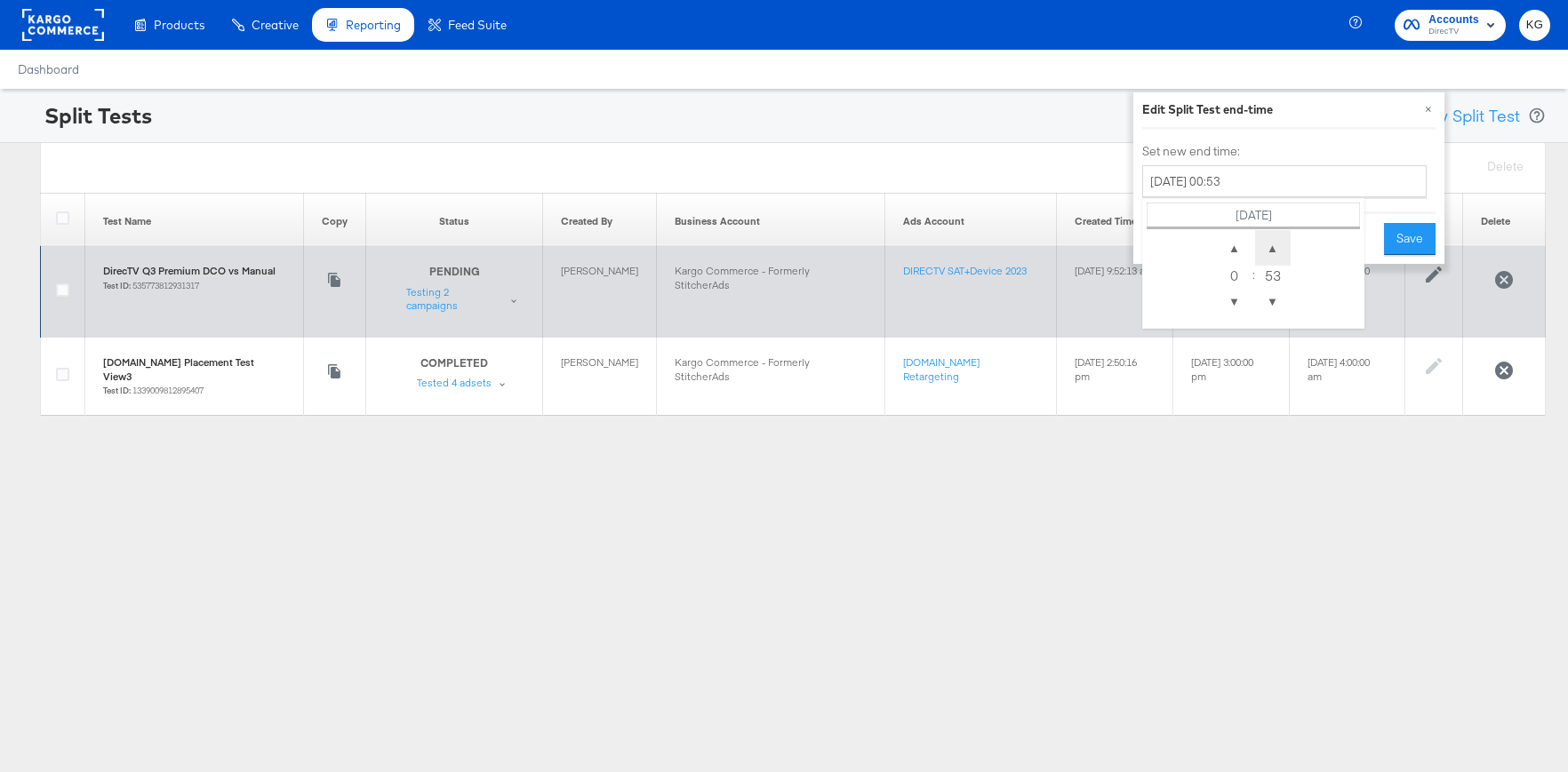
click at [1281, 250] on span "▲" at bounding box center [1274, 248] width 36 height 36
click at [1282, 250] on span "▲" at bounding box center [1274, 248] width 36 height 36
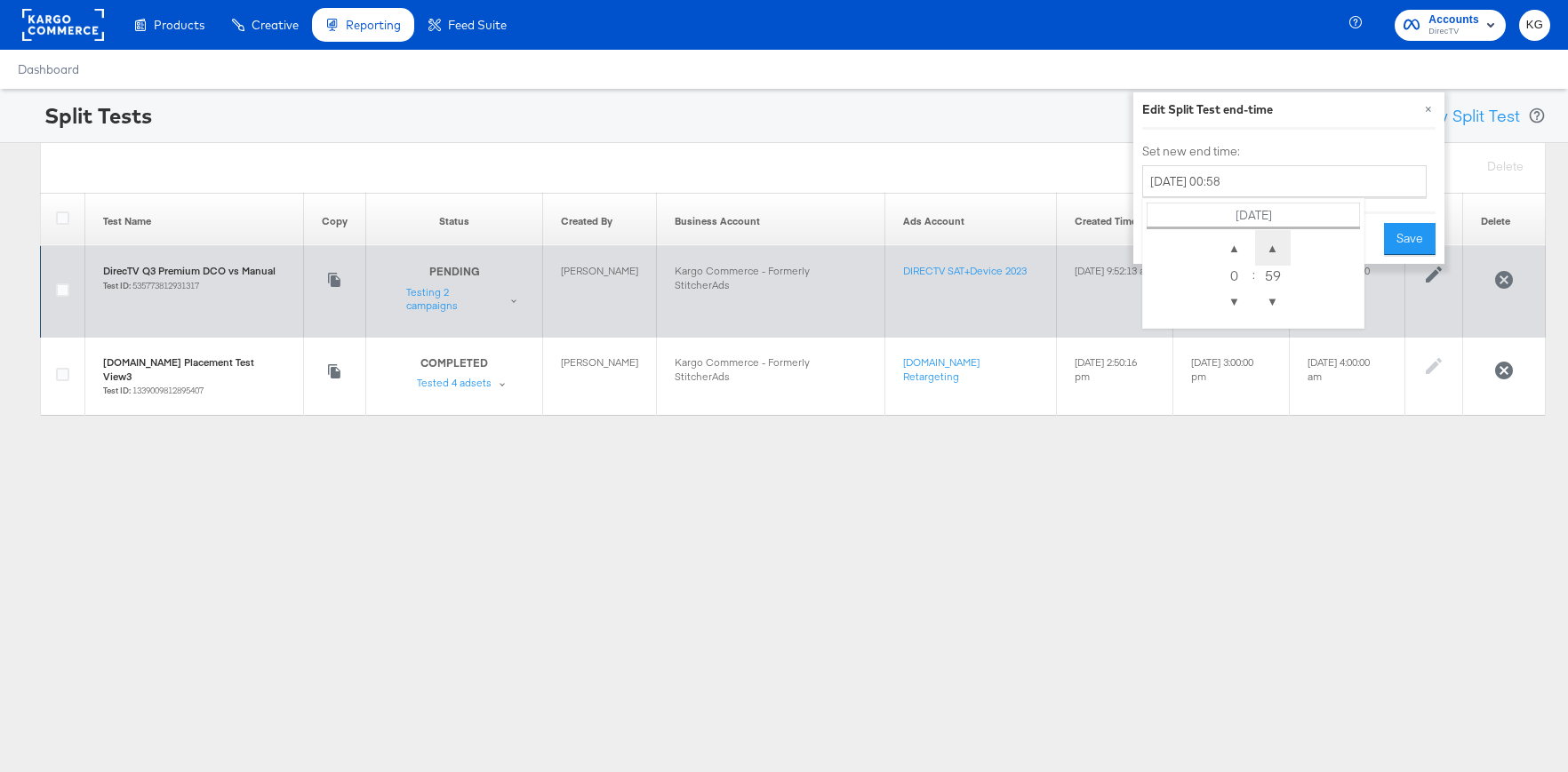
click at [1282, 250] on span "▲" at bounding box center [1274, 248] width 36 height 36
click at [1274, 303] on span "▼" at bounding box center [1274, 301] width 36 height 36
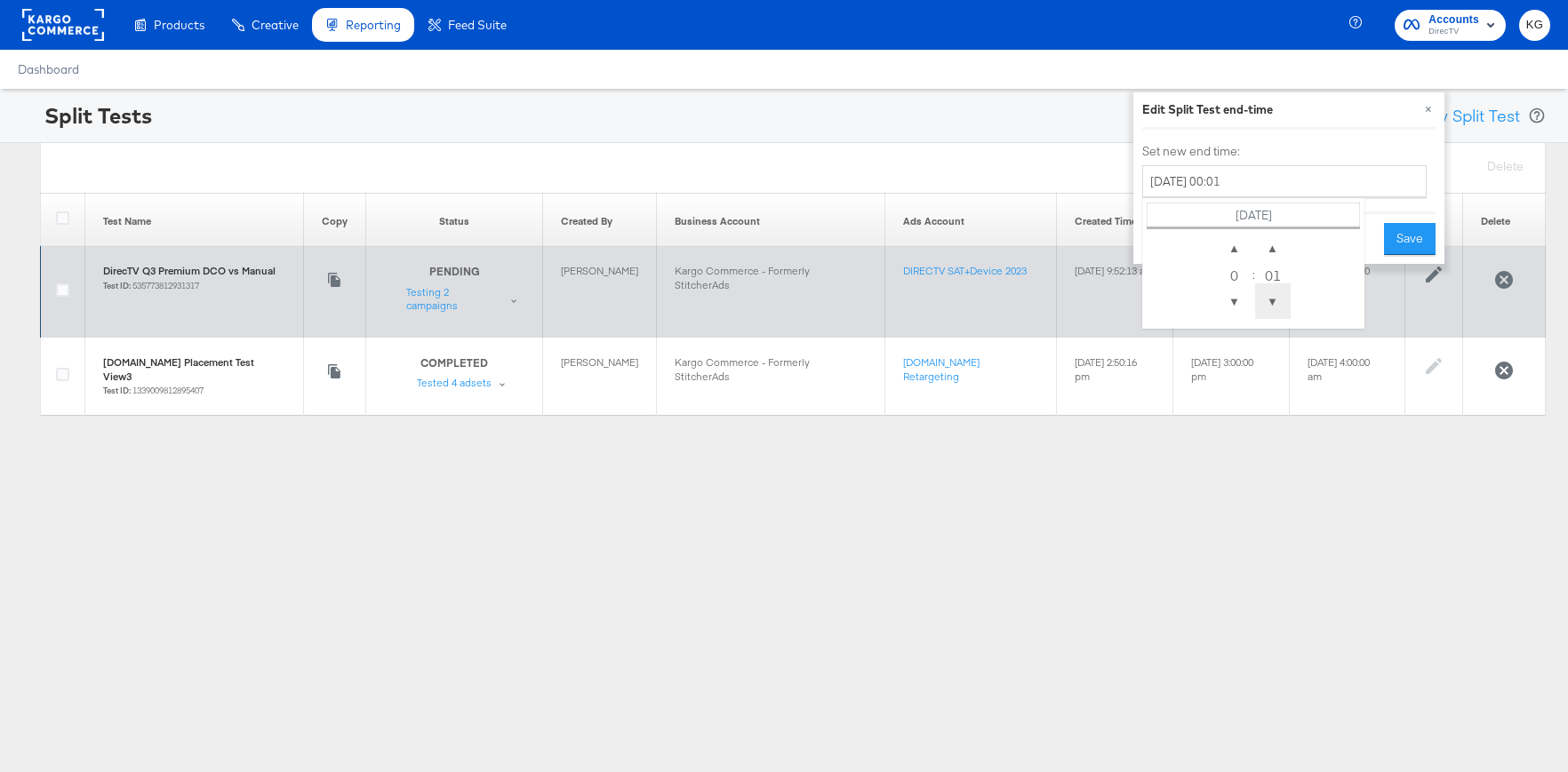
click at [1274, 303] on span "▼" at bounding box center [1274, 301] width 36 height 36
click at [1234, 248] on span "▲" at bounding box center [1235, 248] width 36 height 36
click at [1242, 300] on span "▼" at bounding box center [1235, 301] width 36 height 36
click at [1242, 300] on span "▼" at bounding box center [1235, 301] width 36 height 36
click at [1272, 252] on span "▲" at bounding box center [1274, 248] width 36 height 36
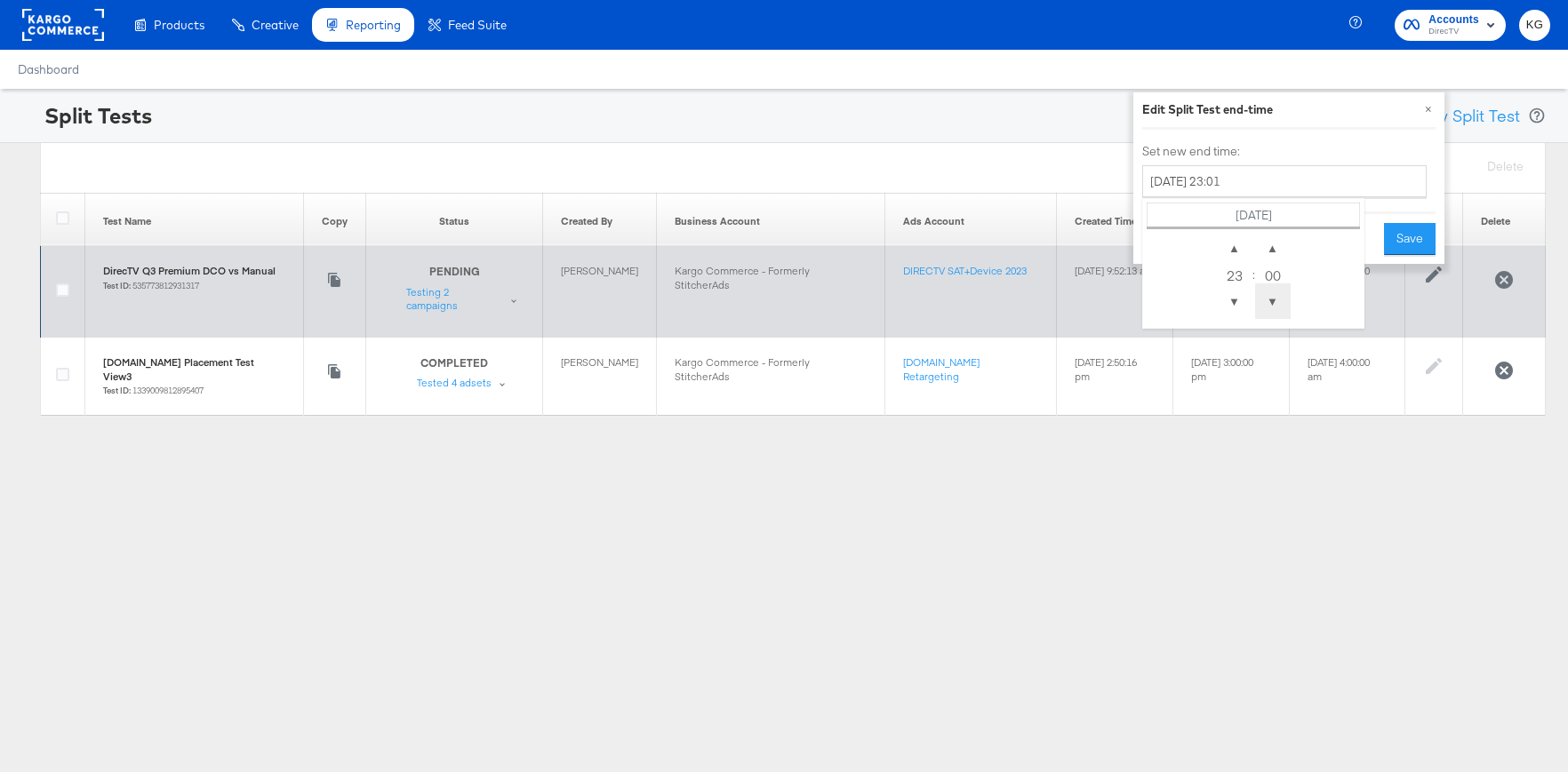
click at [1276, 308] on span "▼" at bounding box center [1274, 301] width 36 height 36
type input "[DATE] 23:59"
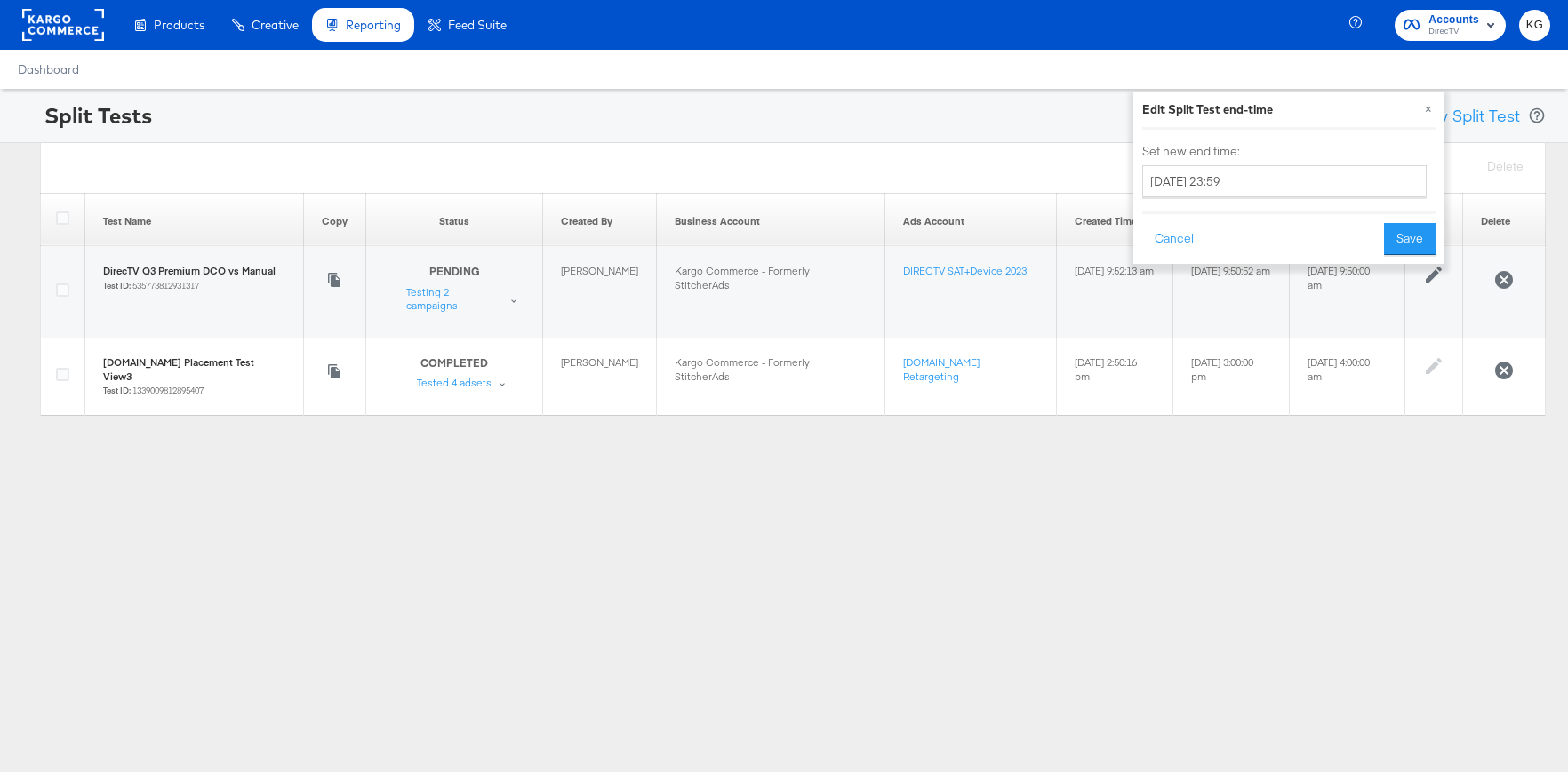
click at [1417, 235] on button "Save" at bounding box center [1410, 239] width 52 height 32
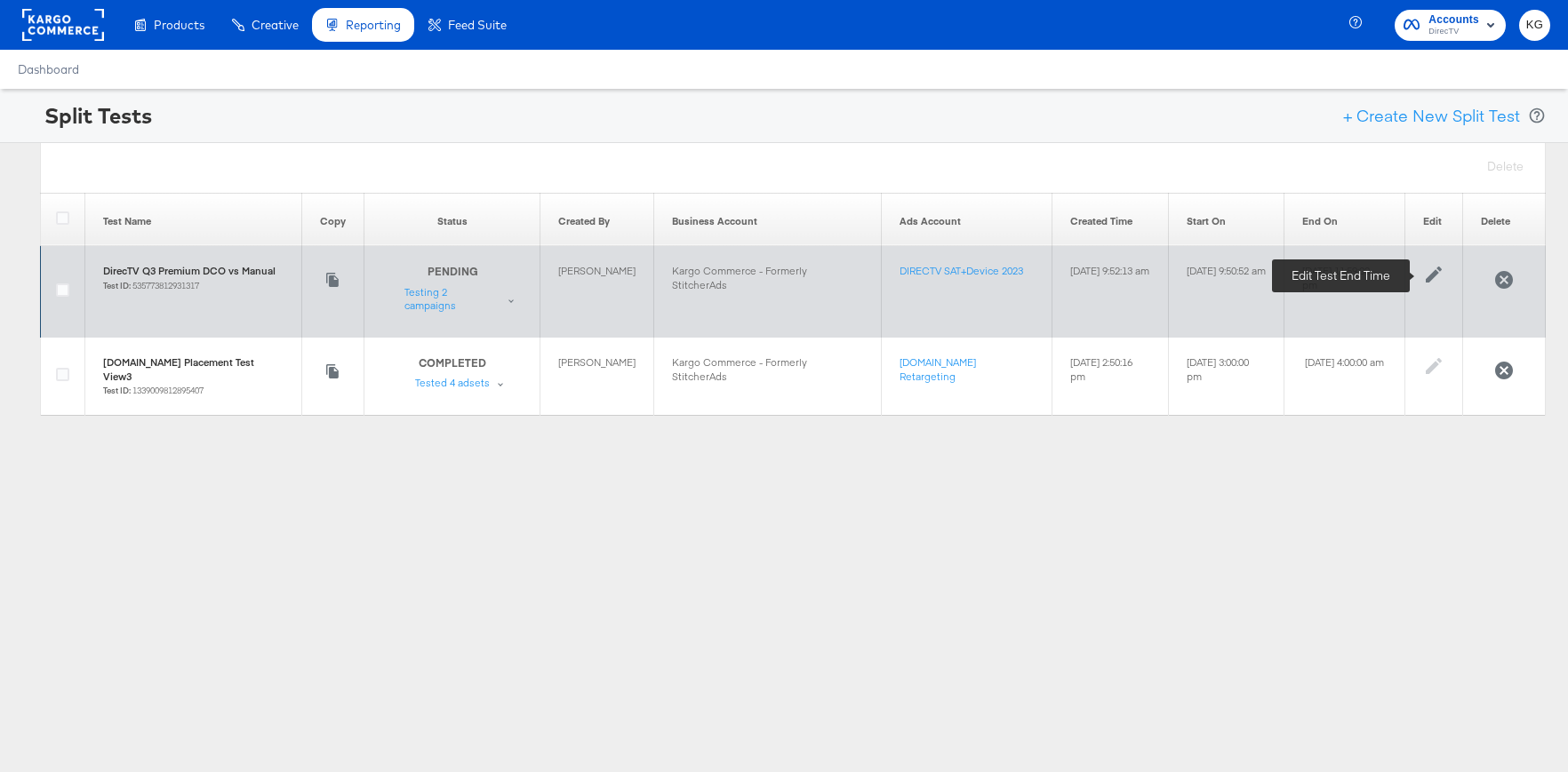
click at [1438, 276] on icon at bounding box center [1434, 275] width 21 height 21
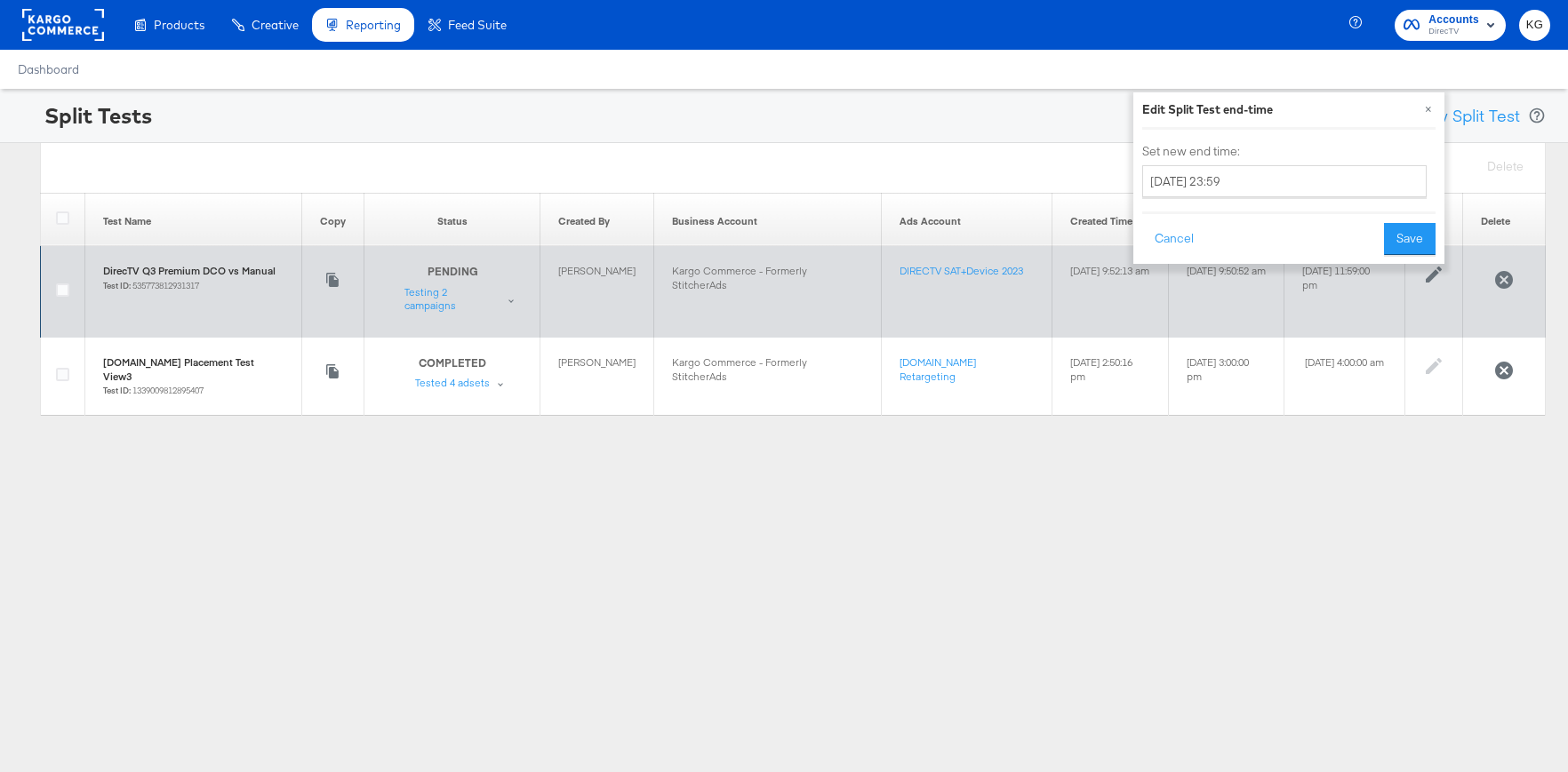
drag, startPoint x: 1200, startPoint y: 314, endPoint x: 1183, endPoint y: 286, distance: 32.8
click at [1200, 312] on td "[DATE] 9:50:52 am" at bounding box center [1226, 292] width 116 height 92
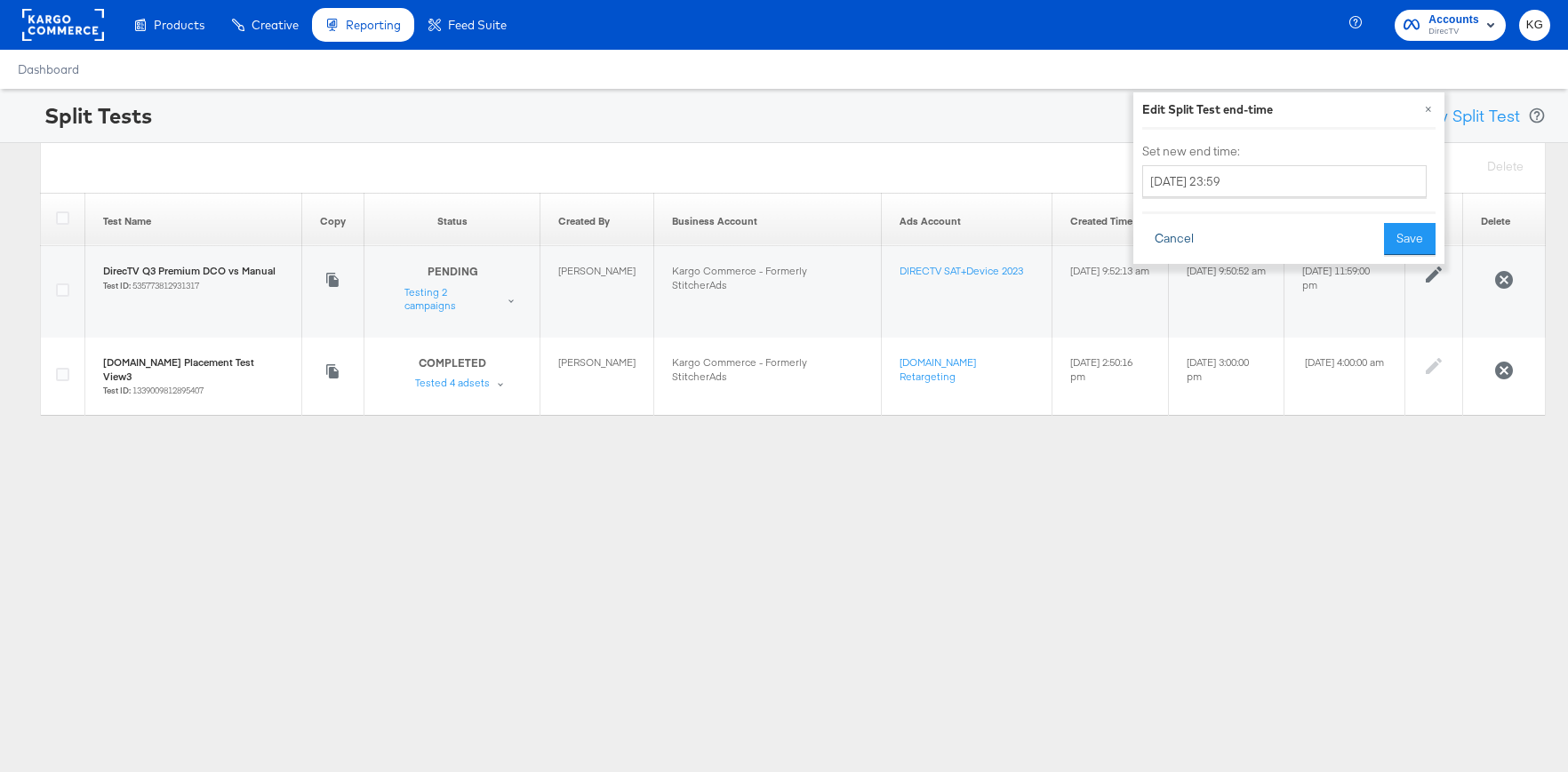
drag, startPoint x: 1177, startPoint y: 230, endPoint x: 1197, endPoint y: 236, distance: 20.9
click at [1178, 230] on button "Cancel" at bounding box center [1175, 239] width 64 height 32
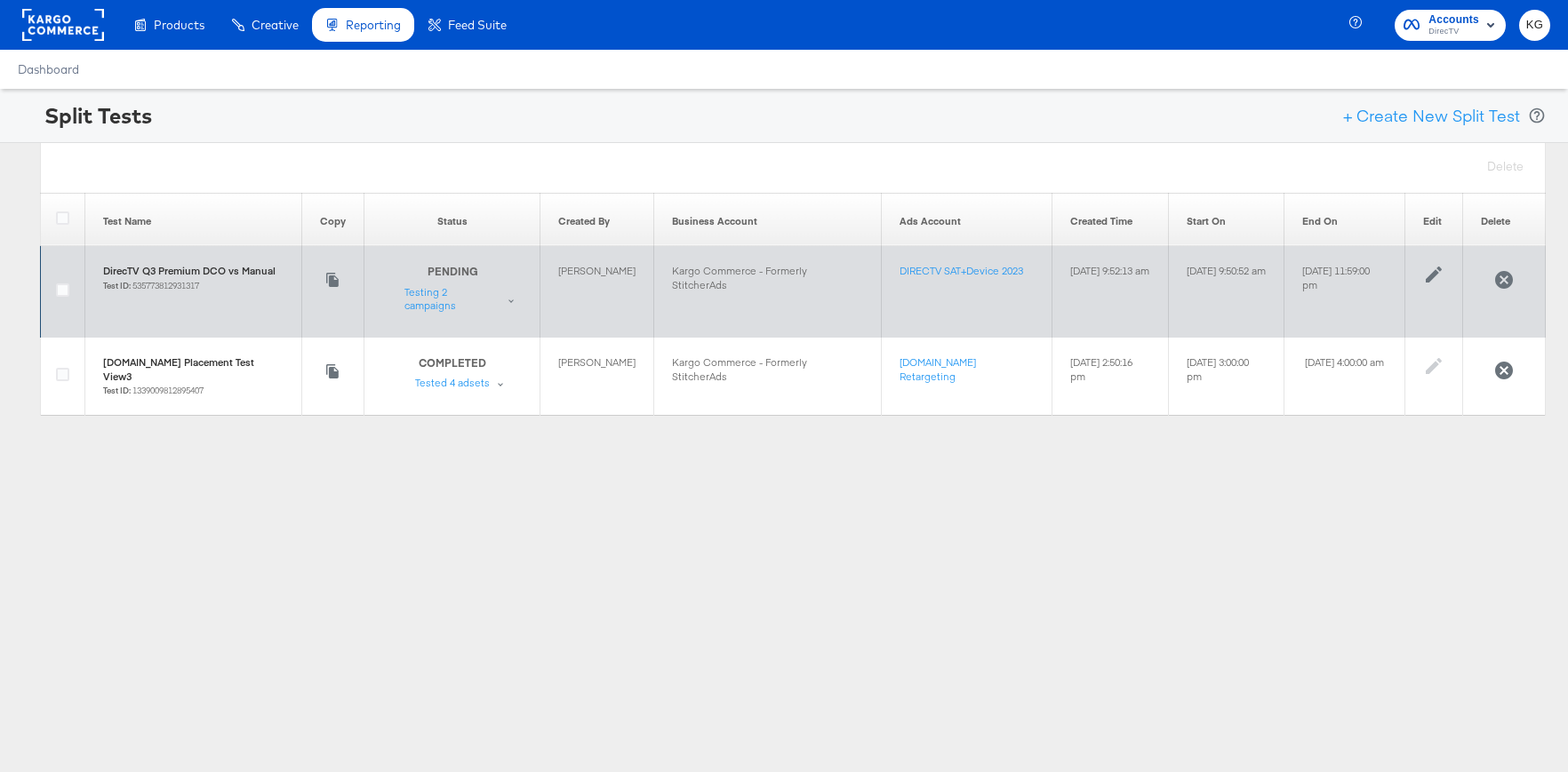
click at [1168, 274] on td "[DATE] 9:50:52 am" at bounding box center [1226, 292] width 116 height 92
click at [1168, 271] on td "[DATE] 9:50:52 am" at bounding box center [1226, 292] width 116 height 92
drag, startPoint x: 1163, startPoint y: 268, endPoint x: 1174, endPoint y: 281, distance: 17.0
click at [1168, 268] on td "[DATE] 9:50:52 am" at bounding box center [1226, 292] width 116 height 92
click at [1184, 300] on td "[DATE] 9:50:52 am" at bounding box center [1226, 292] width 116 height 92
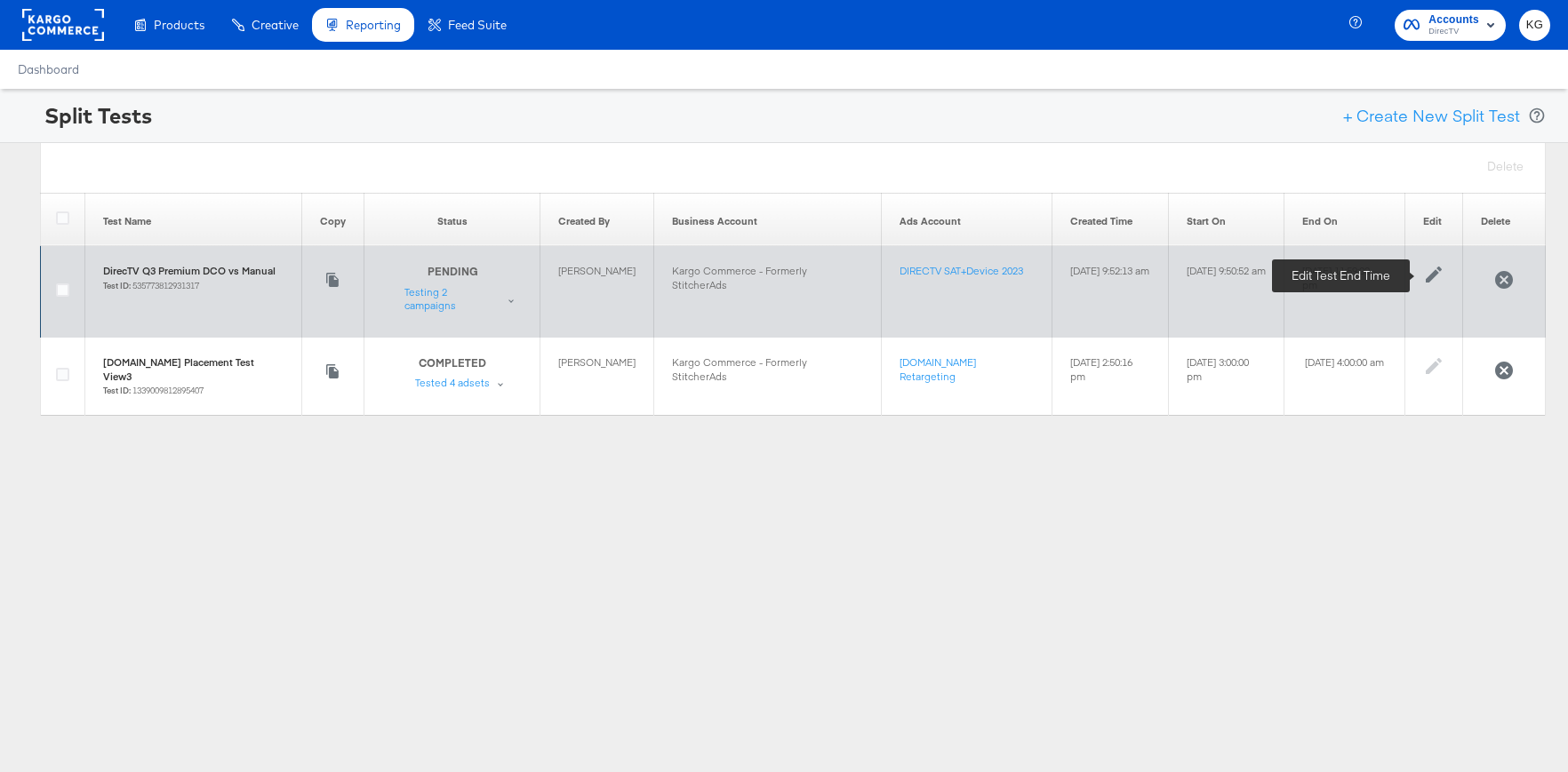
click at [1429, 273] on icon at bounding box center [1434, 275] width 21 height 21
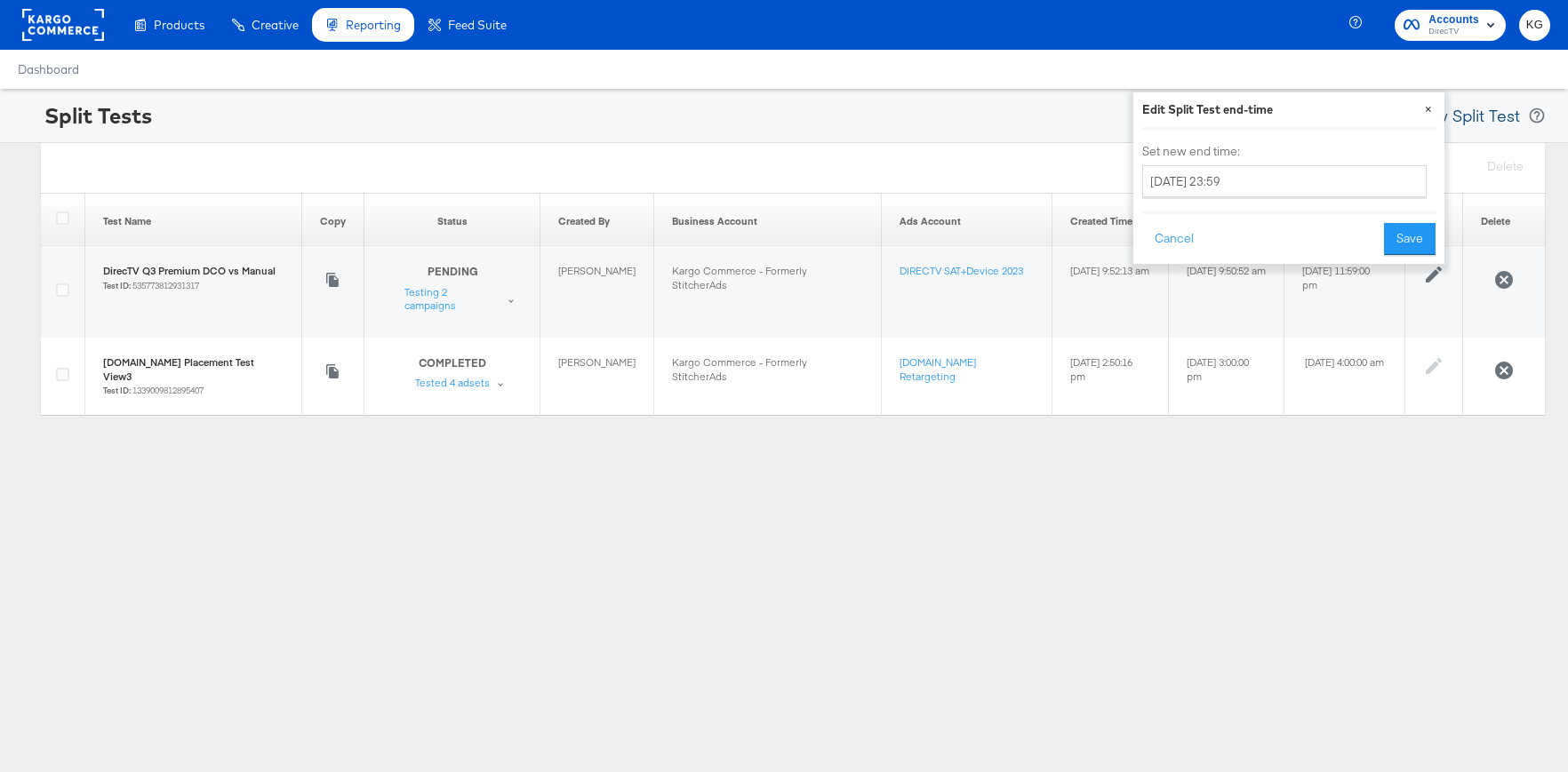
click at [1428, 112] on button "×" at bounding box center [1429, 109] width 32 height 32
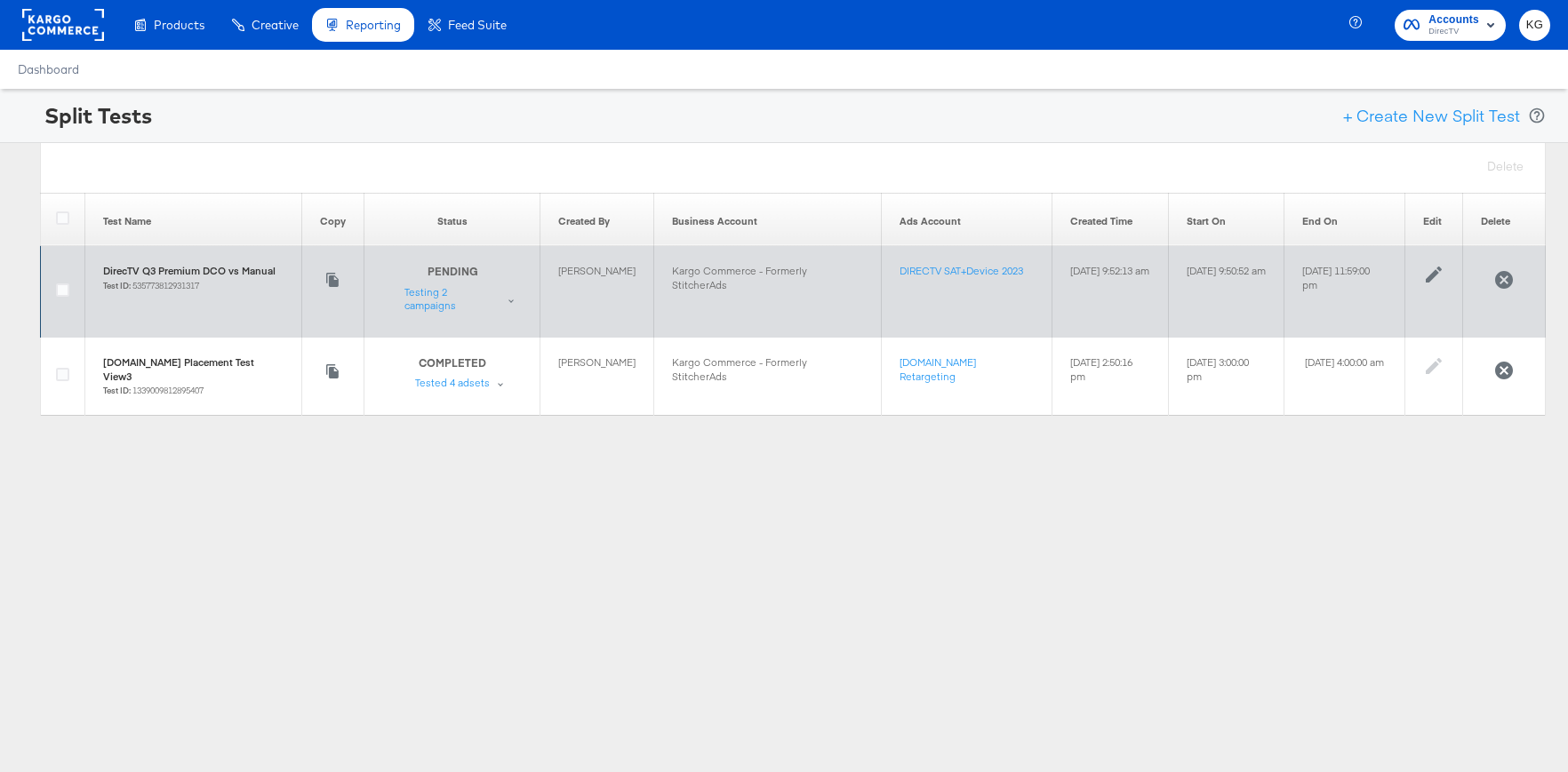
click at [1213, 308] on td "[DATE] 9:50:52 am" at bounding box center [1226, 292] width 116 height 92
click at [509, 299] on span at bounding box center [512, 300] width 5 height 5
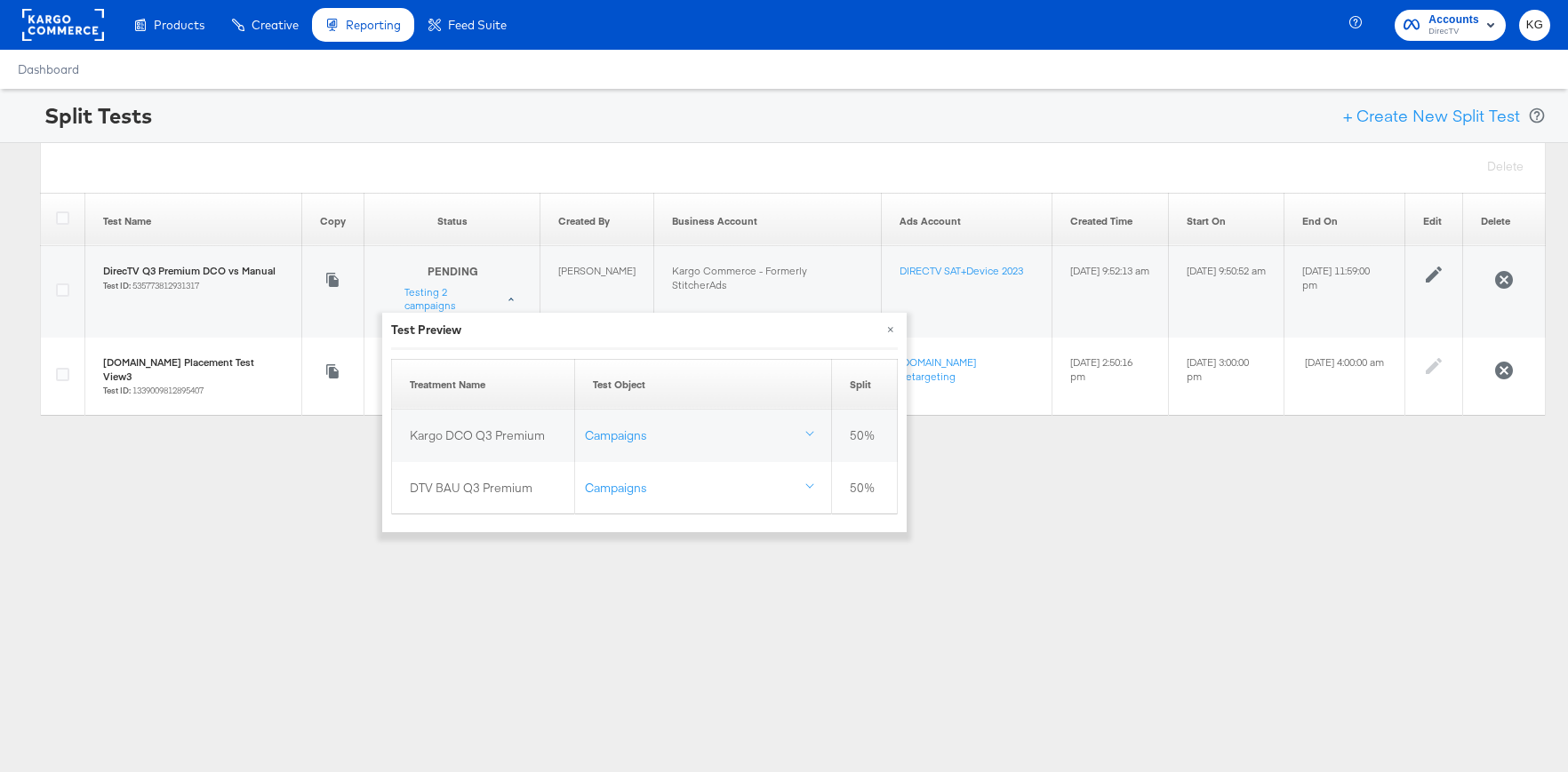
click at [1267, 500] on div "Split Tests + Create New Split Test Delete Test Name Copy Status Created By Bus…" at bounding box center [784, 324] width 1568 height 469
